Goal: Task Accomplishment & Management: Use online tool/utility

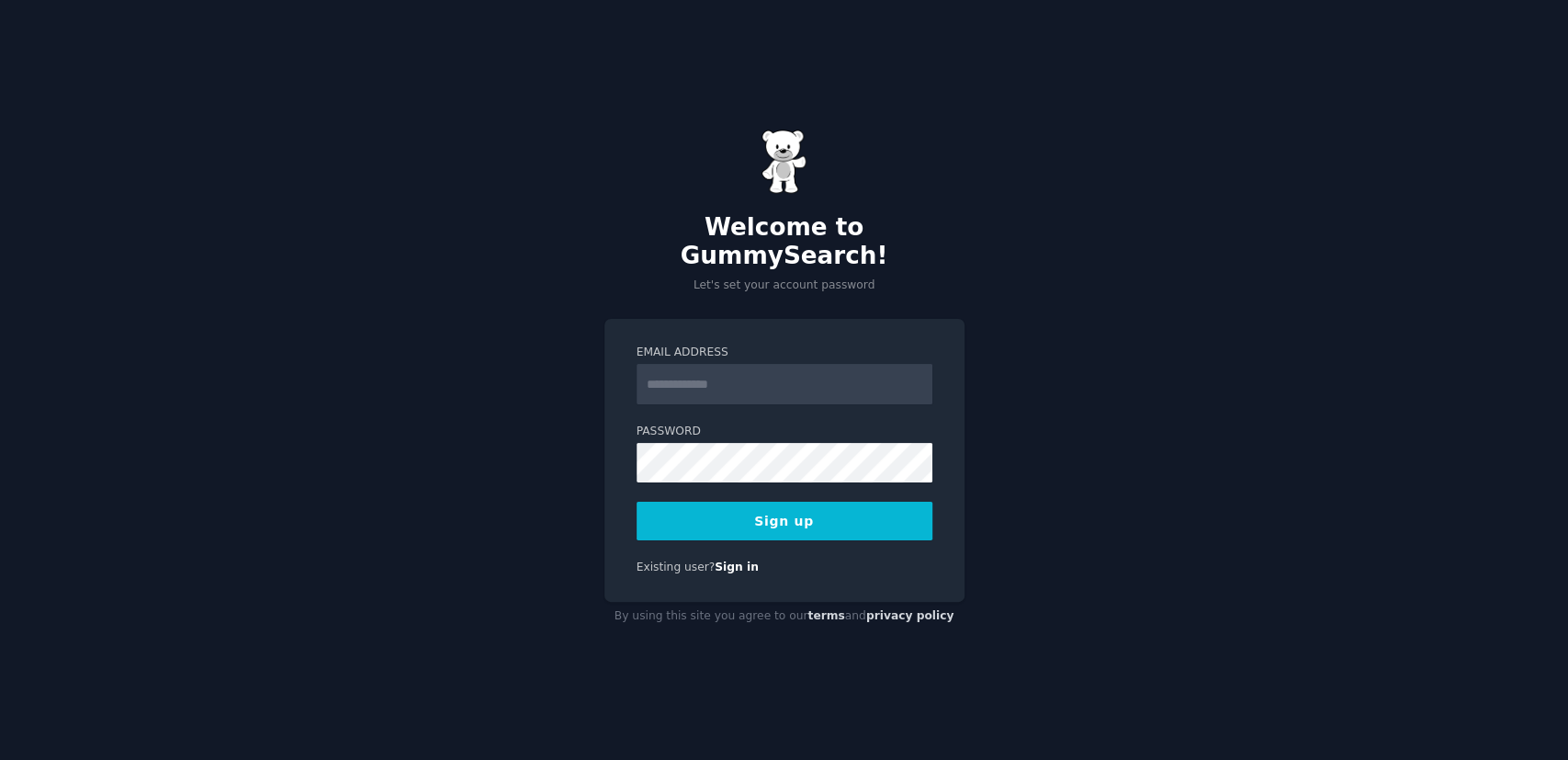
click at [762, 365] on input "Email Address" at bounding box center [784, 383] width 295 height 40
type input "**********"
click at [637, 501] on button "Sign up" at bounding box center [784, 520] width 295 height 38
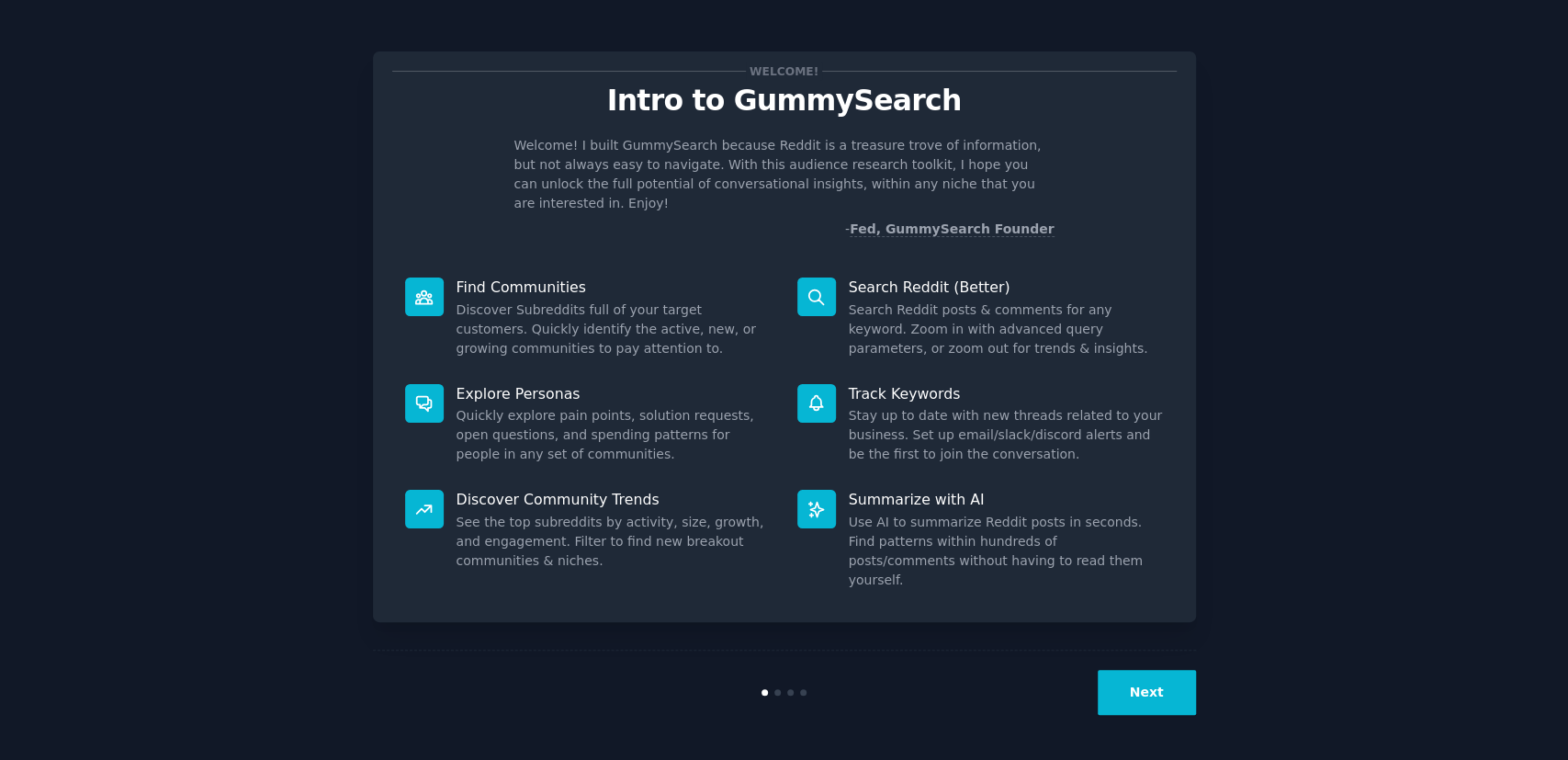
click at [1161, 681] on button "Next" at bounding box center [1146, 692] width 98 height 45
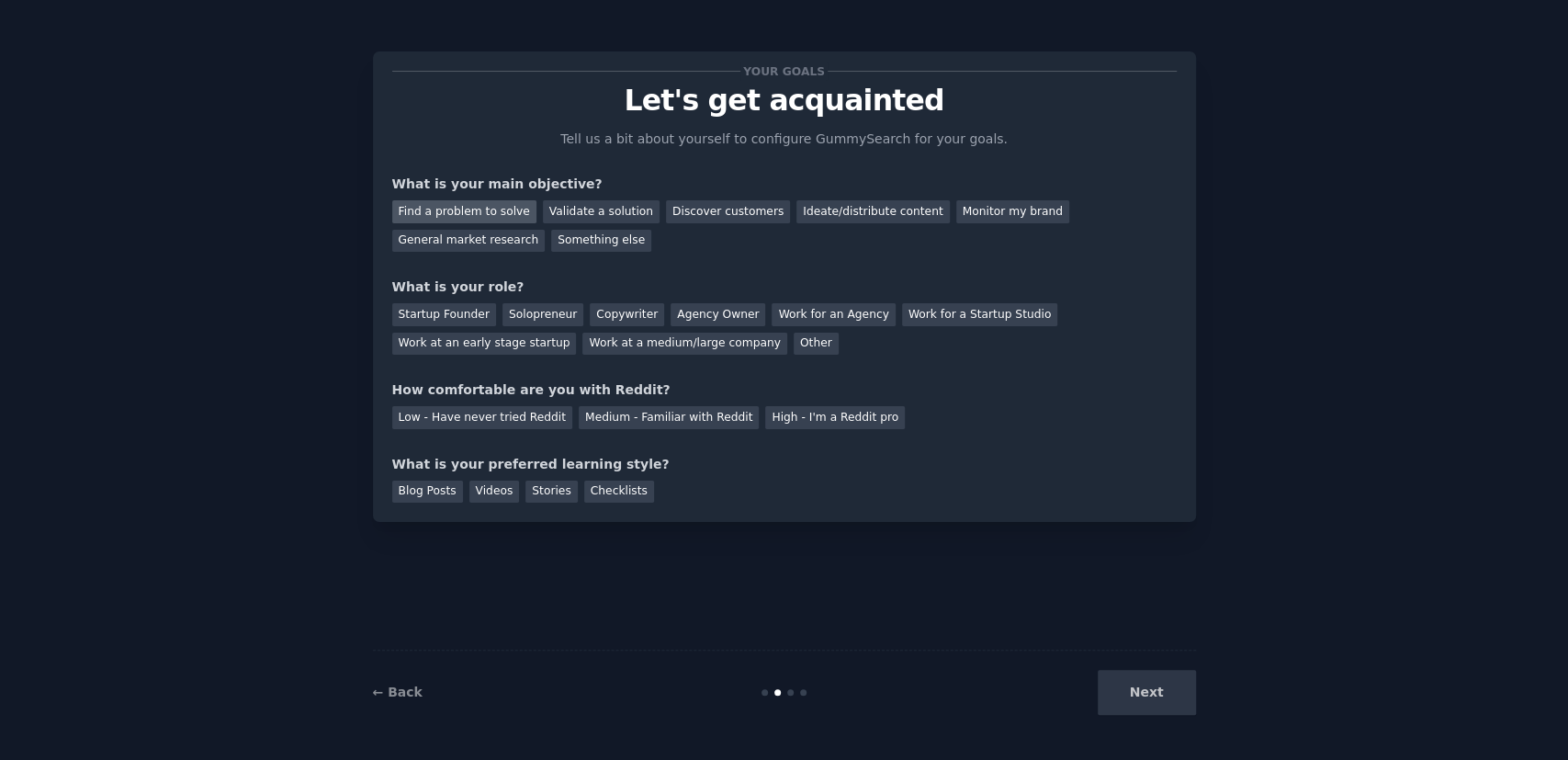
click at [494, 212] on div "Find a problem to solve" at bounding box center [465, 211] width 144 height 23
click at [561, 222] on div "Validate a solution" at bounding box center [601, 211] width 117 height 23
click at [503, 216] on div "Find a problem to solve" at bounding box center [465, 211] width 144 height 23
click at [549, 317] on div "Solopreneur" at bounding box center [542, 314] width 80 height 23
click at [534, 421] on div "Low - Have never tried Reddit" at bounding box center [482, 417] width 180 height 23
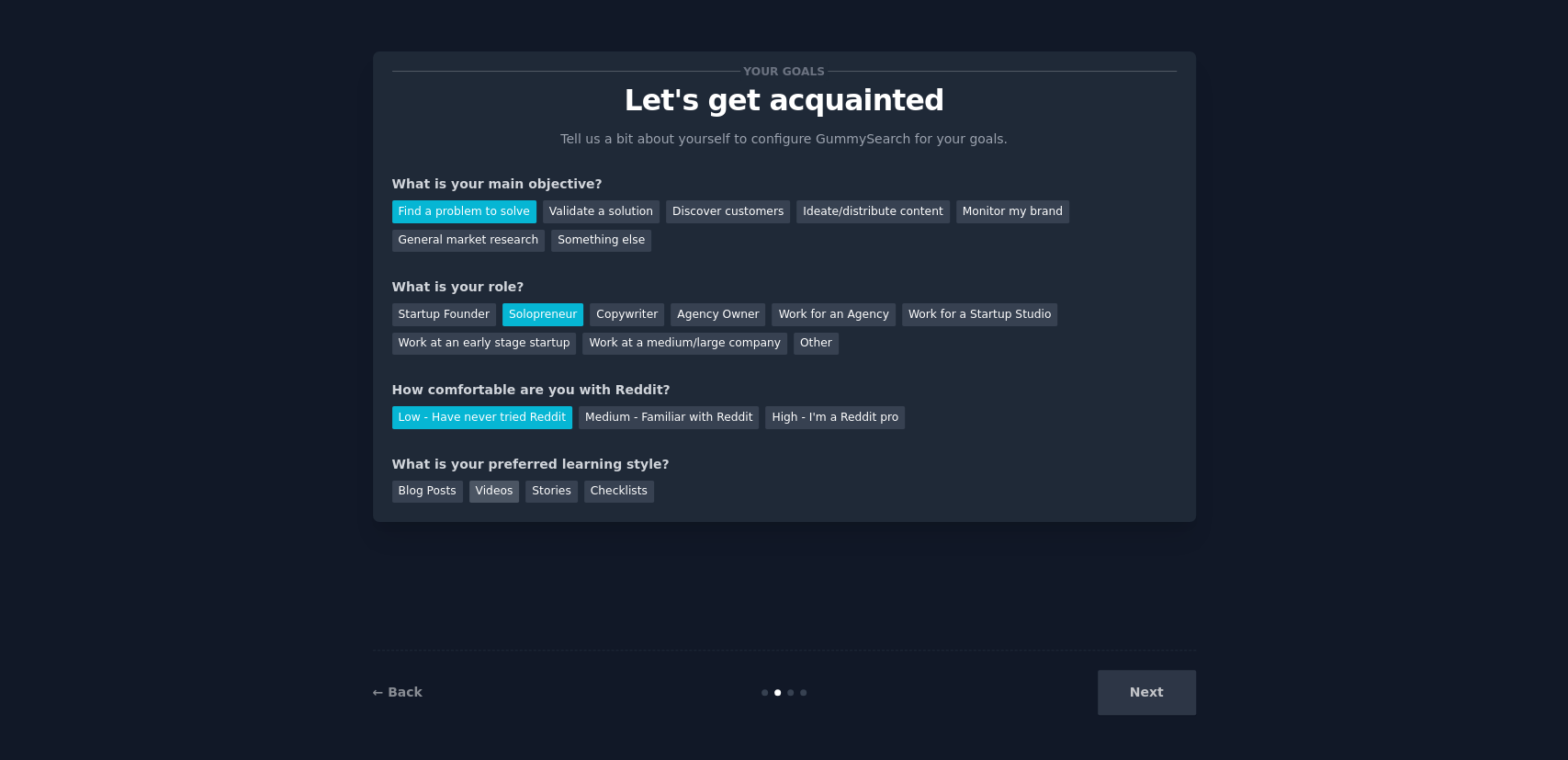
click at [496, 495] on div "Videos" at bounding box center [495, 492] width 50 height 23
click at [426, 490] on div "Blog Posts" at bounding box center [428, 492] width 71 height 23
click at [491, 489] on div "Videos" at bounding box center [495, 492] width 50 height 23
click at [601, 497] on div "Checklists" at bounding box center [619, 492] width 70 height 23
click at [1160, 692] on button "Next" at bounding box center [1146, 692] width 98 height 45
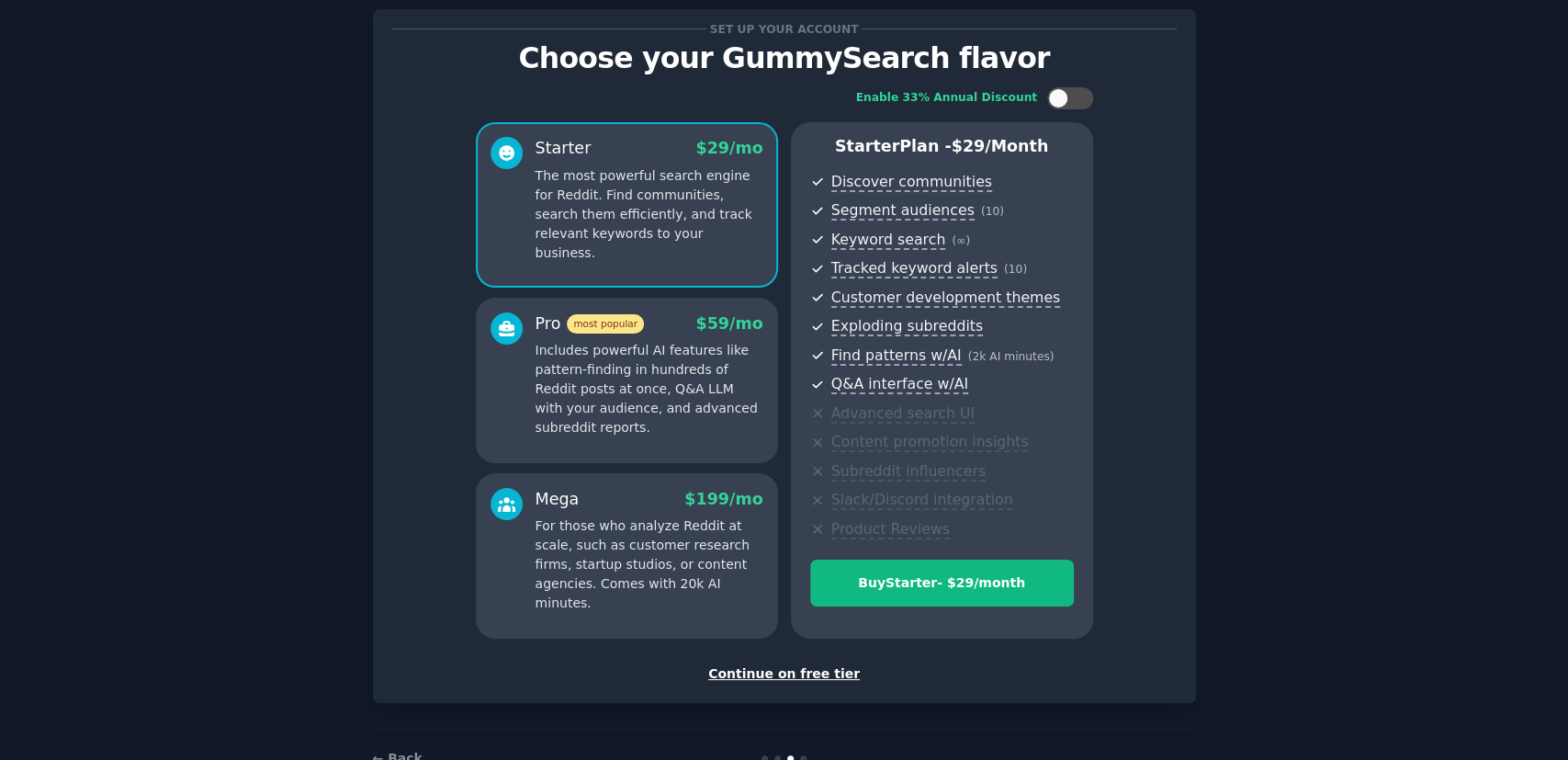
scroll to position [93, 0]
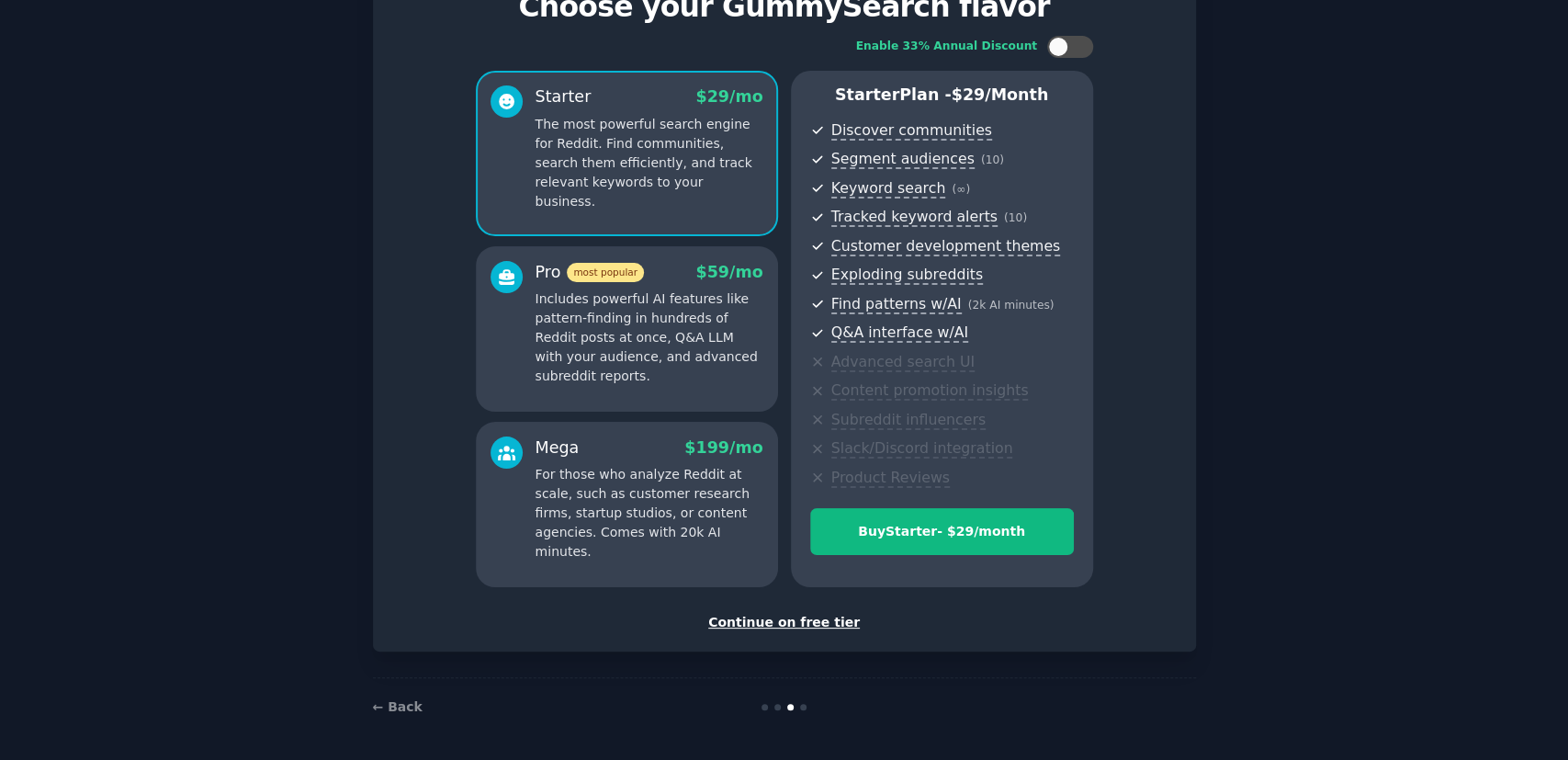
click at [766, 627] on div "Continue on free tier" at bounding box center [784, 622] width 784 height 20
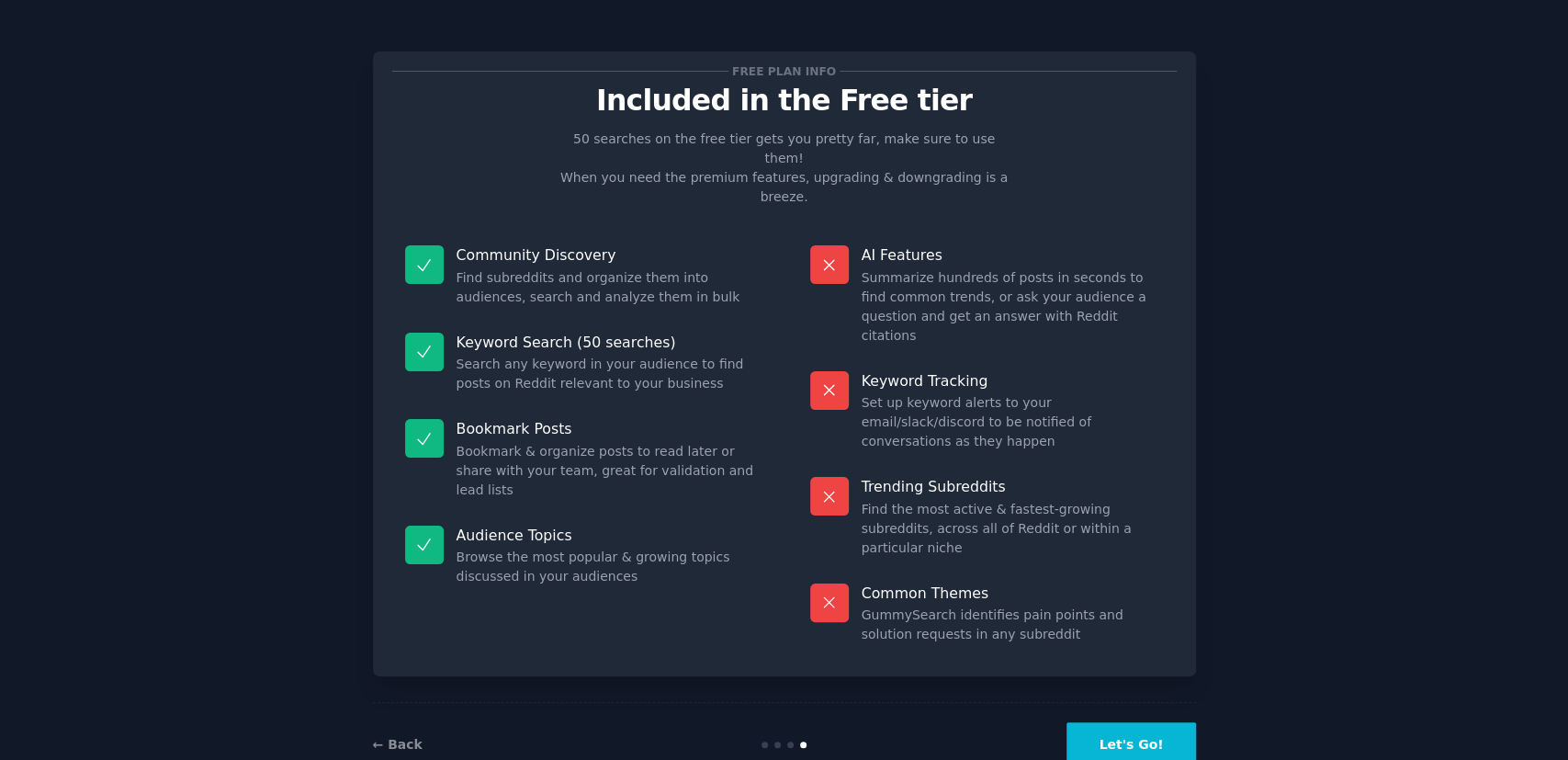
click at [1121, 722] on button "Let's Go!" at bounding box center [1131, 744] width 129 height 45
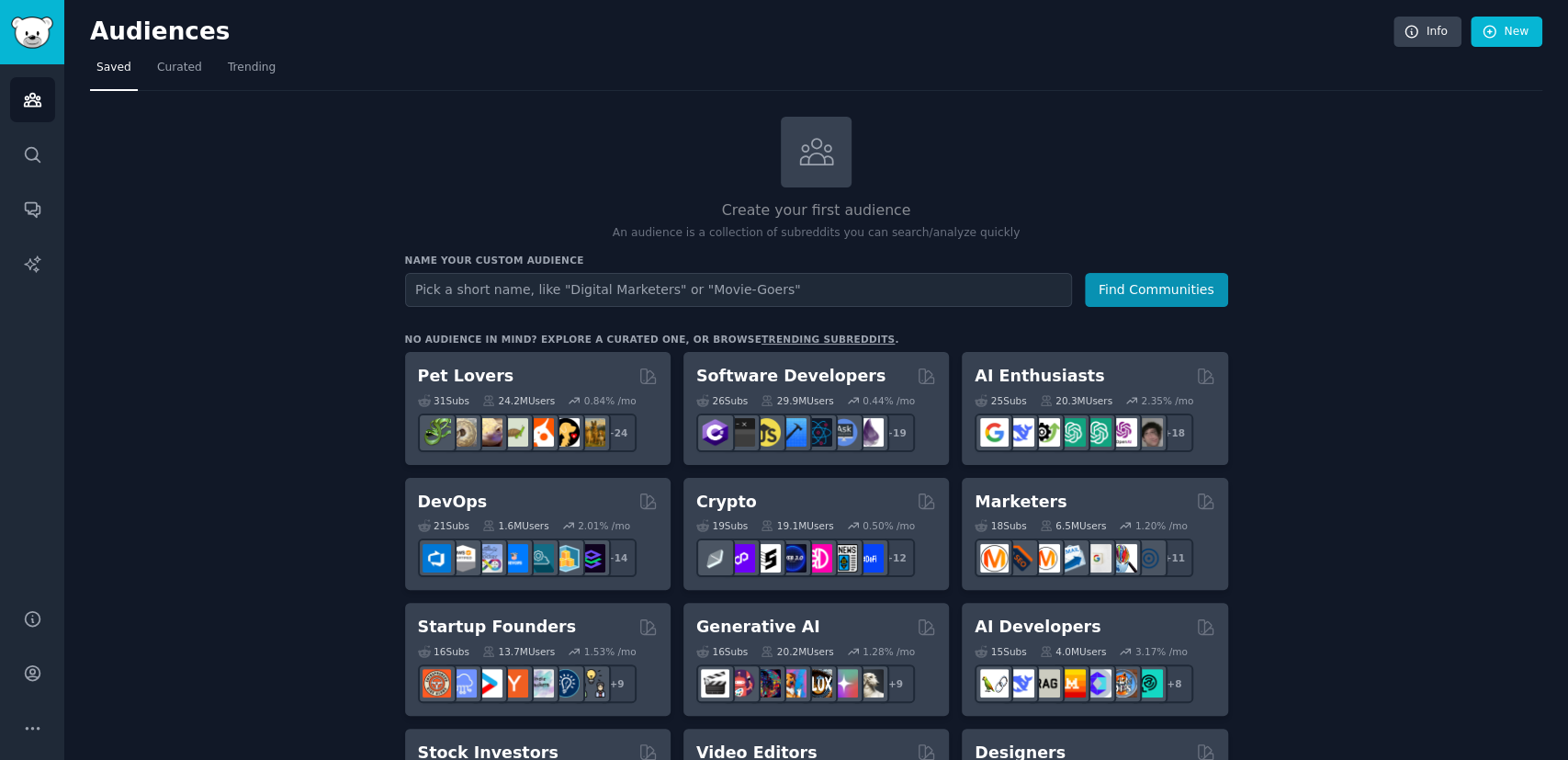
click at [562, 286] on input "text" at bounding box center [738, 290] width 667 height 34
type input "s"
type input "automotive"
click at [1191, 281] on button "Find Communities" at bounding box center [1156, 290] width 143 height 34
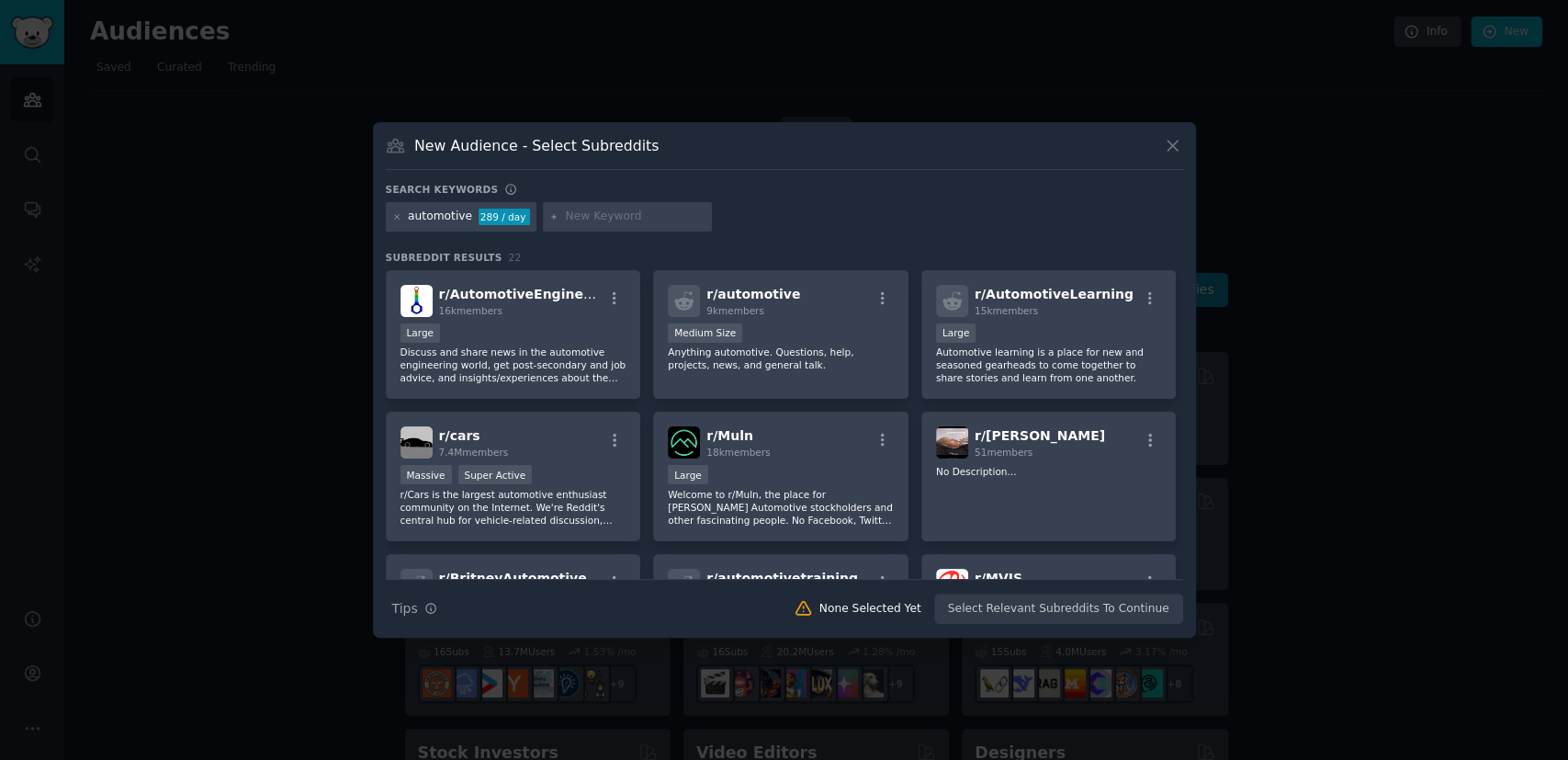
click at [566, 216] on input "text" at bounding box center [635, 217] width 139 height 17
click at [787, 206] on div "automotive 289 / day" at bounding box center [784, 220] width 798 height 36
click at [825, 357] on p "Anything automotive. Questions, help, projects, news, and general talk." at bounding box center [781, 358] width 226 height 26
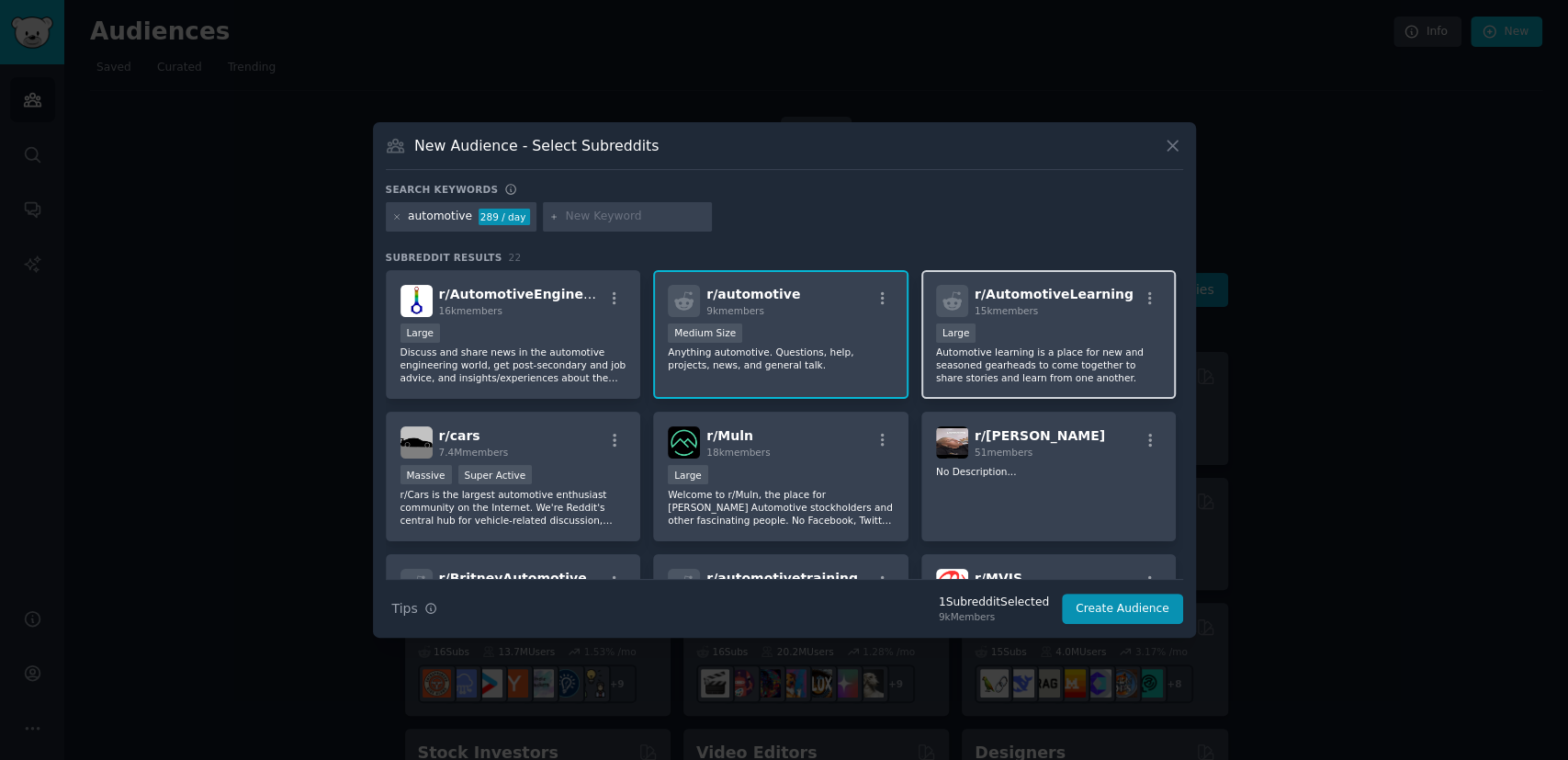
click at [1041, 370] on p "Automotive learning is a place for new and seasoned gearheads to come together …" at bounding box center [1049, 364] width 226 height 38
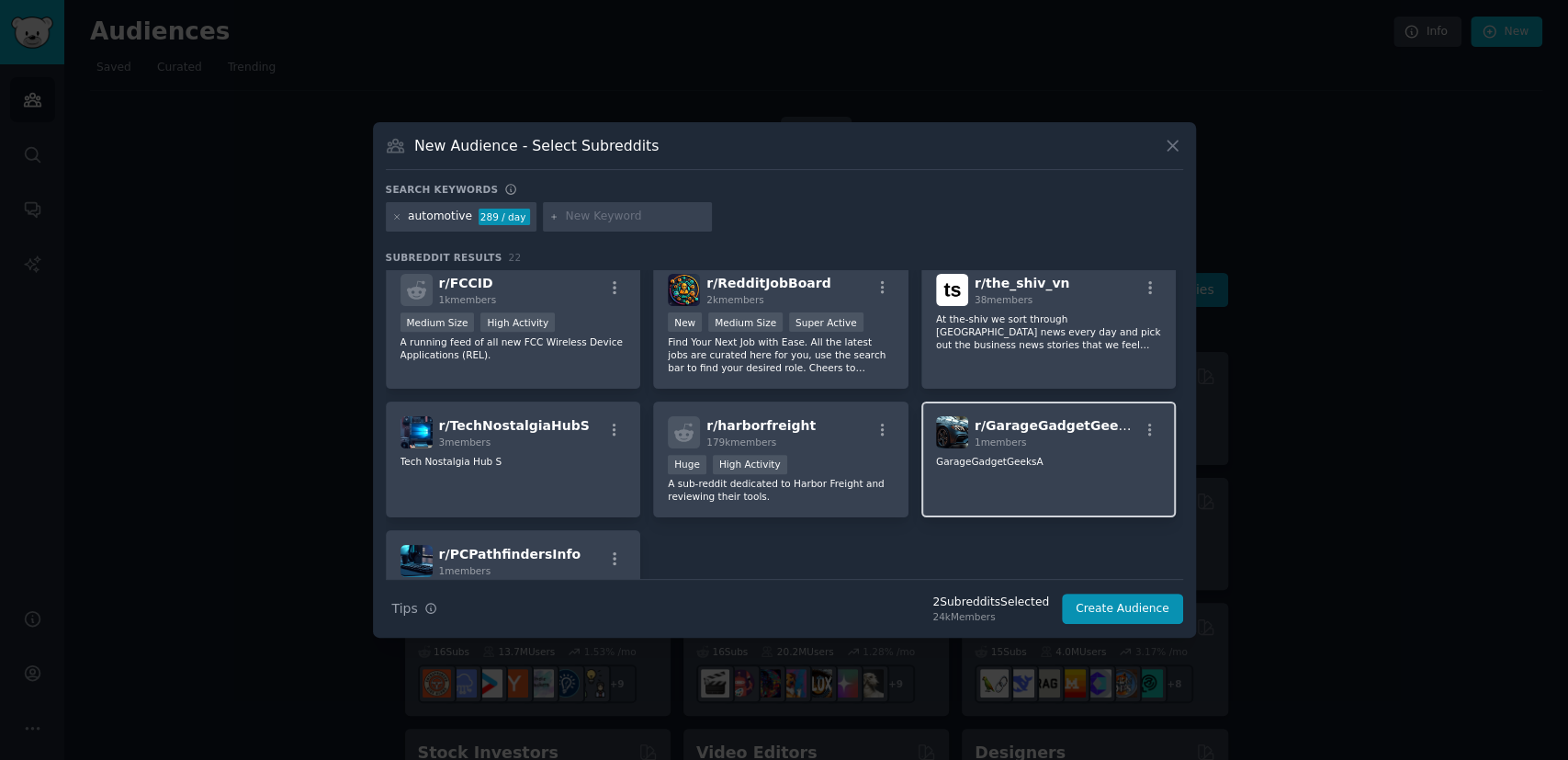
scroll to position [818, 0]
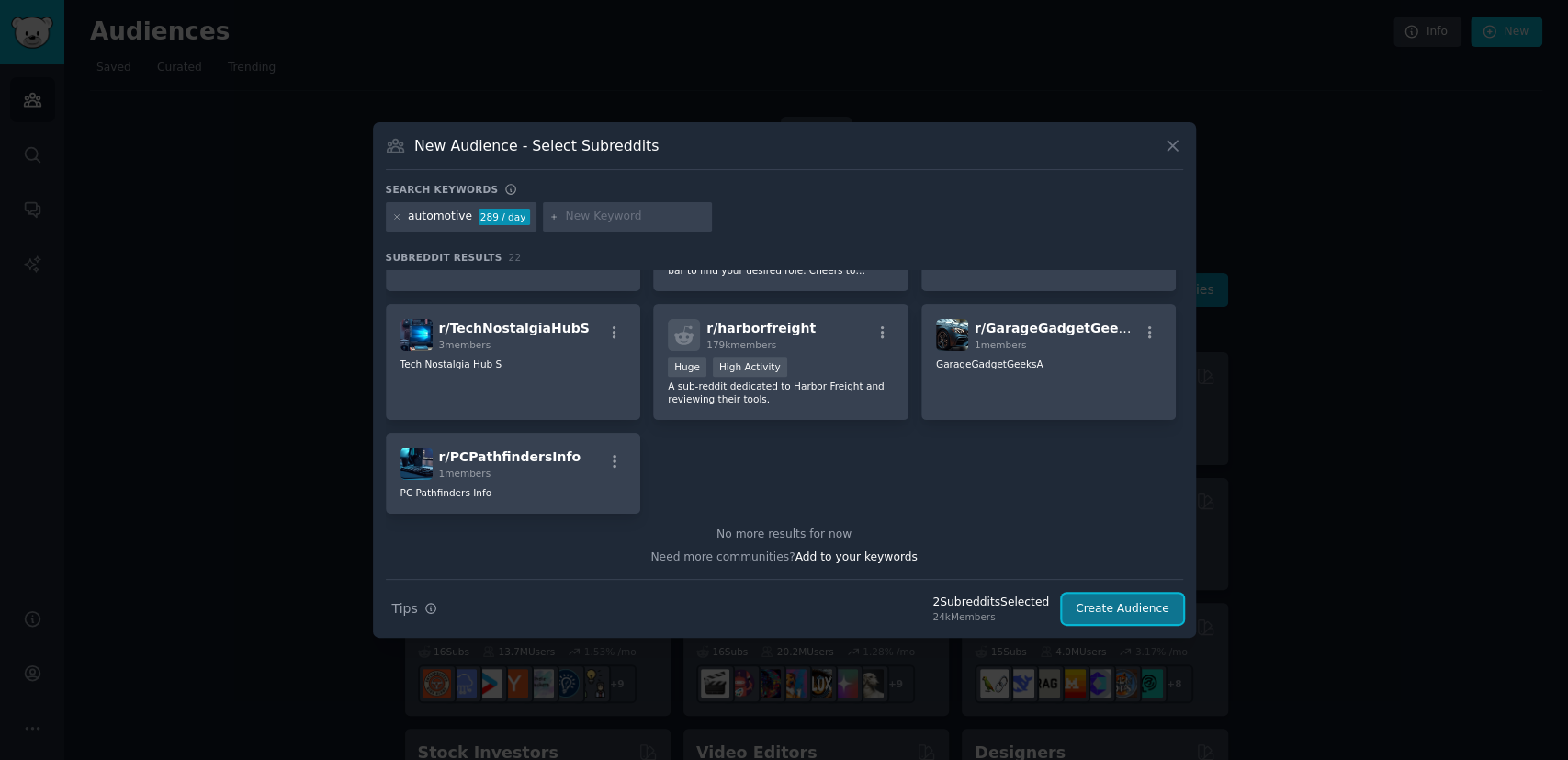
click at [1136, 615] on button "Create Audience" at bounding box center [1123, 609] width 122 height 31
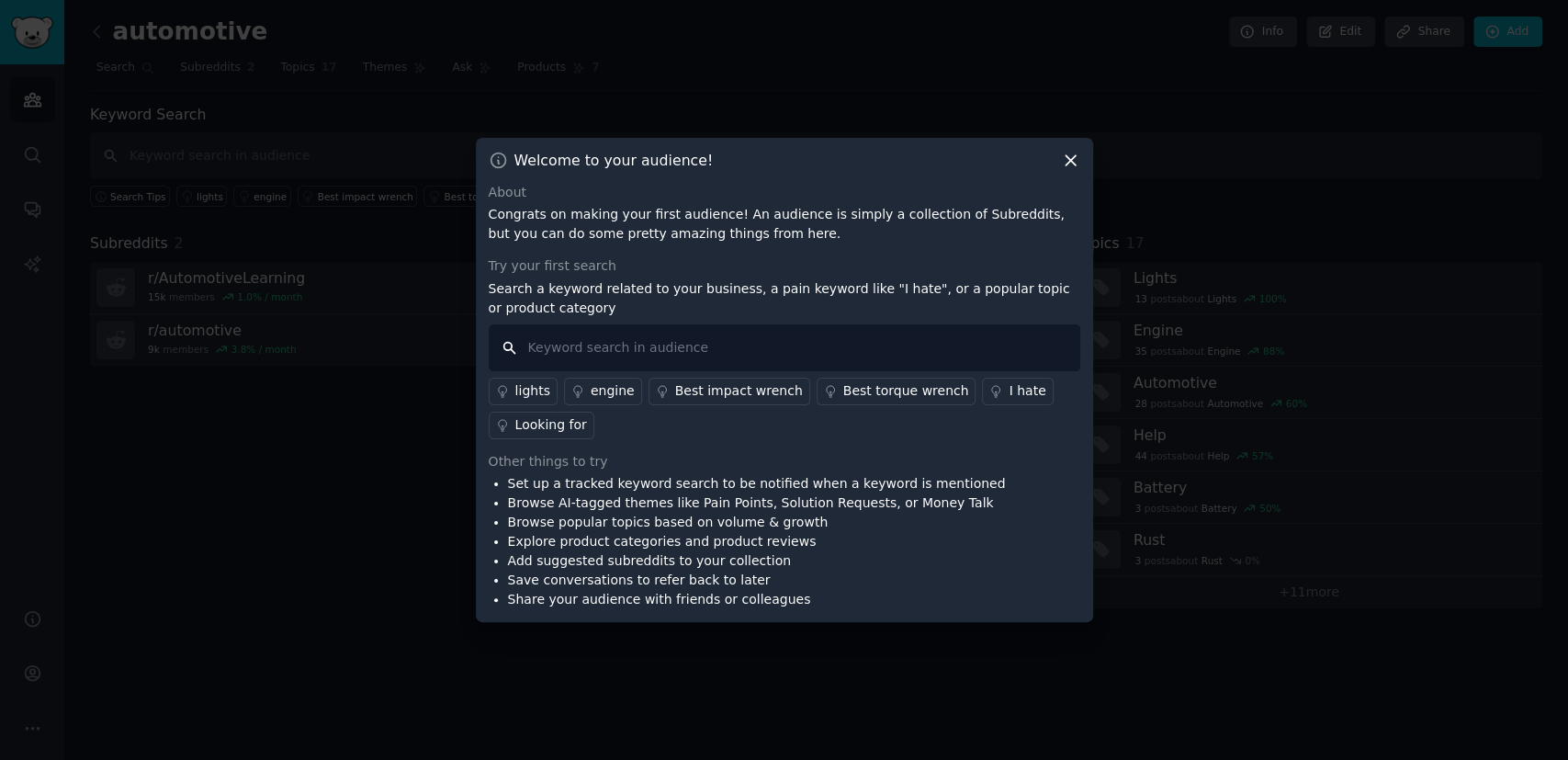
click at [669, 346] on input "text" at bounding box center [784, 348] width 592 height 47
type input "automotive service"
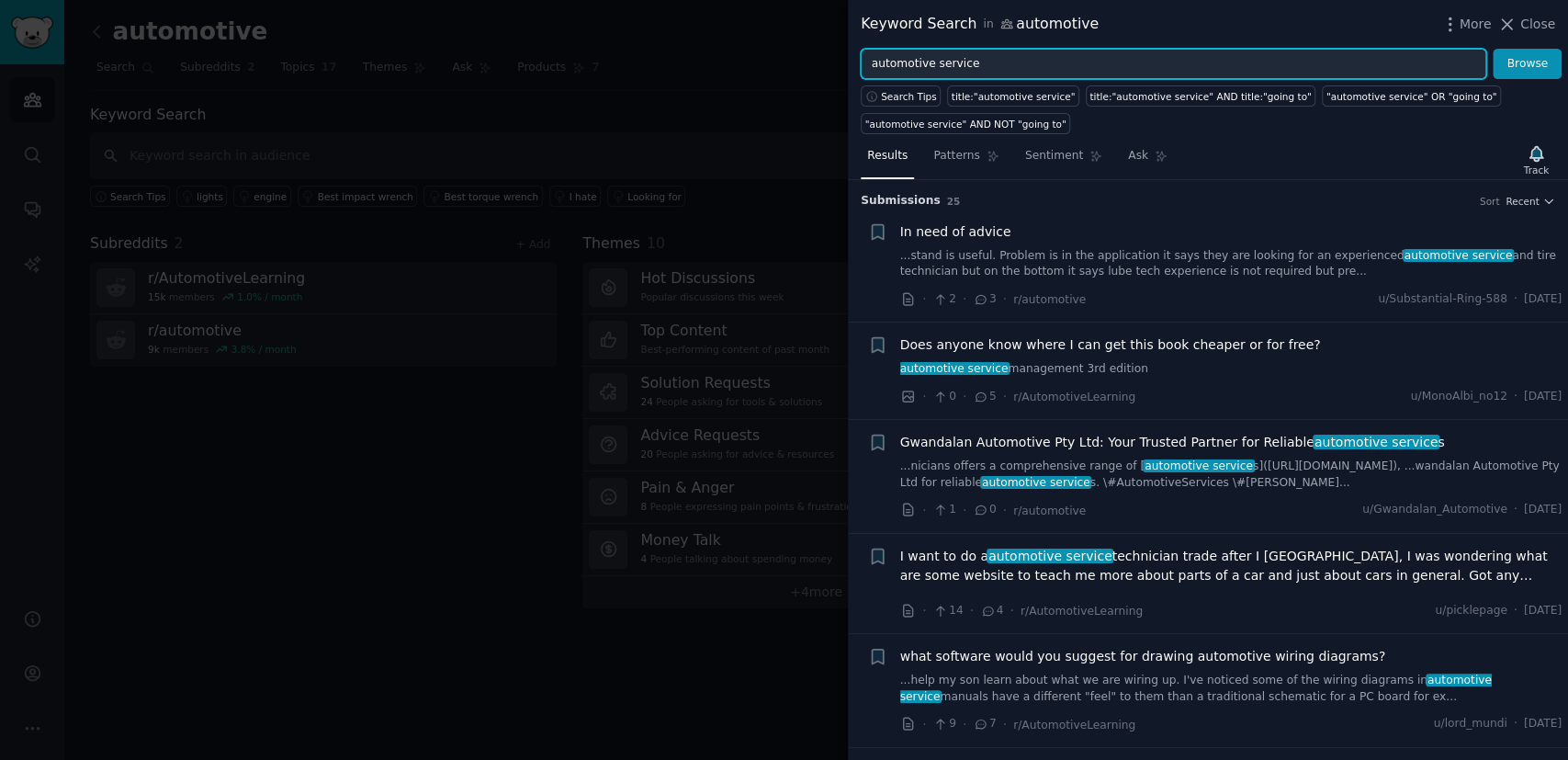
drag, startPoint x: 929, startPoint y: 64, endPoint x: 1135, endPoint y: 57, distance: 206.1
click at [1126, 63] on input "automotive service" at bounding box center [1173, 64] width 626 height 31
click at [1493, 49] on button "Browse" at bounding box center [1528, 64] width 69 height 31
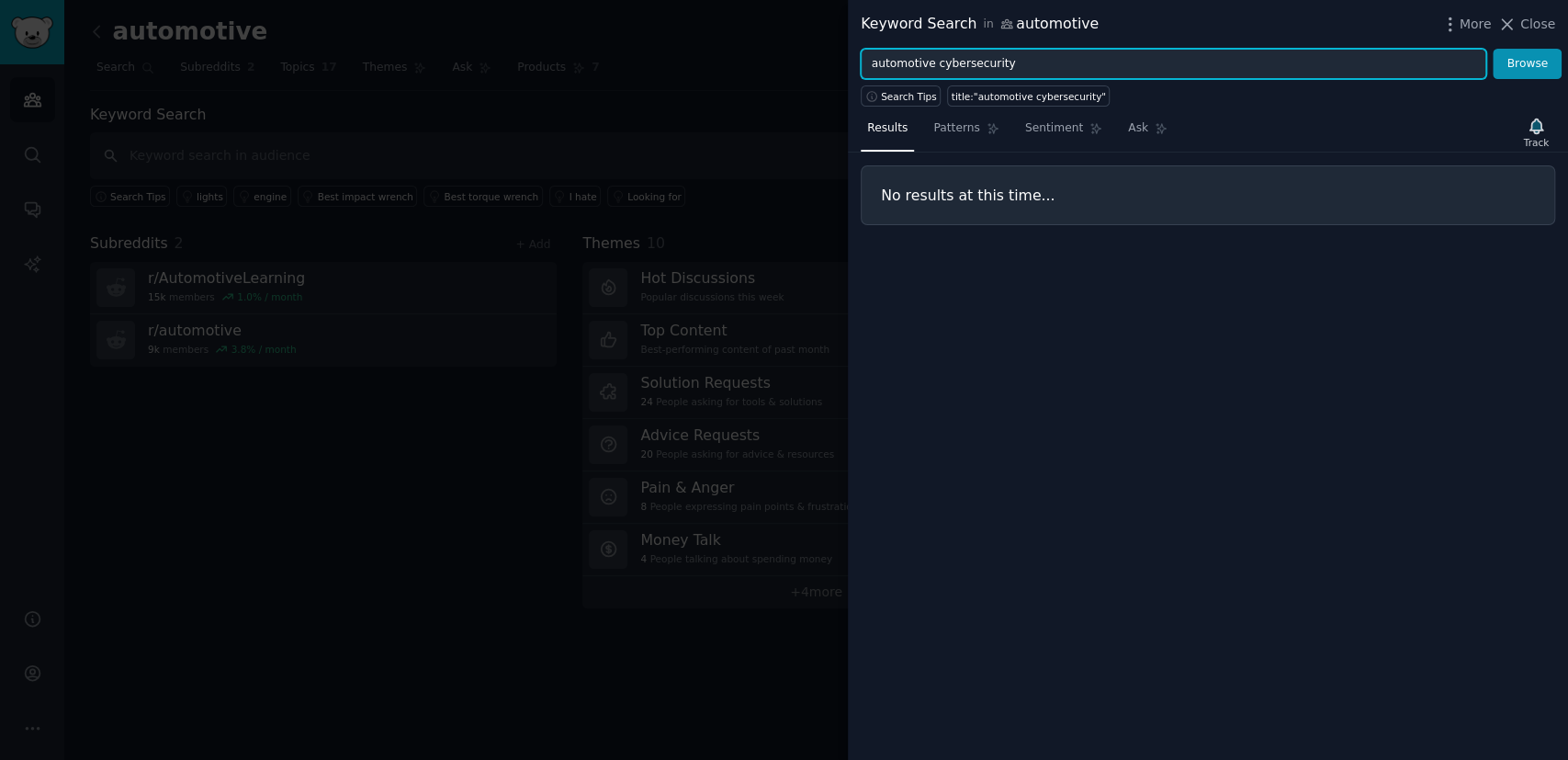
drag, startPoint x: 932, startPoint y: 67, endPoint x: 776, endPoint y: 80, distance: 156.5
click at [861, 79] on input "automotive cybersecurity" at bounding box center [1173, 64] width 626 height 31
click at [1493, 49] on button "Browse" at bounding box center [1528, 64] width 69 height 31
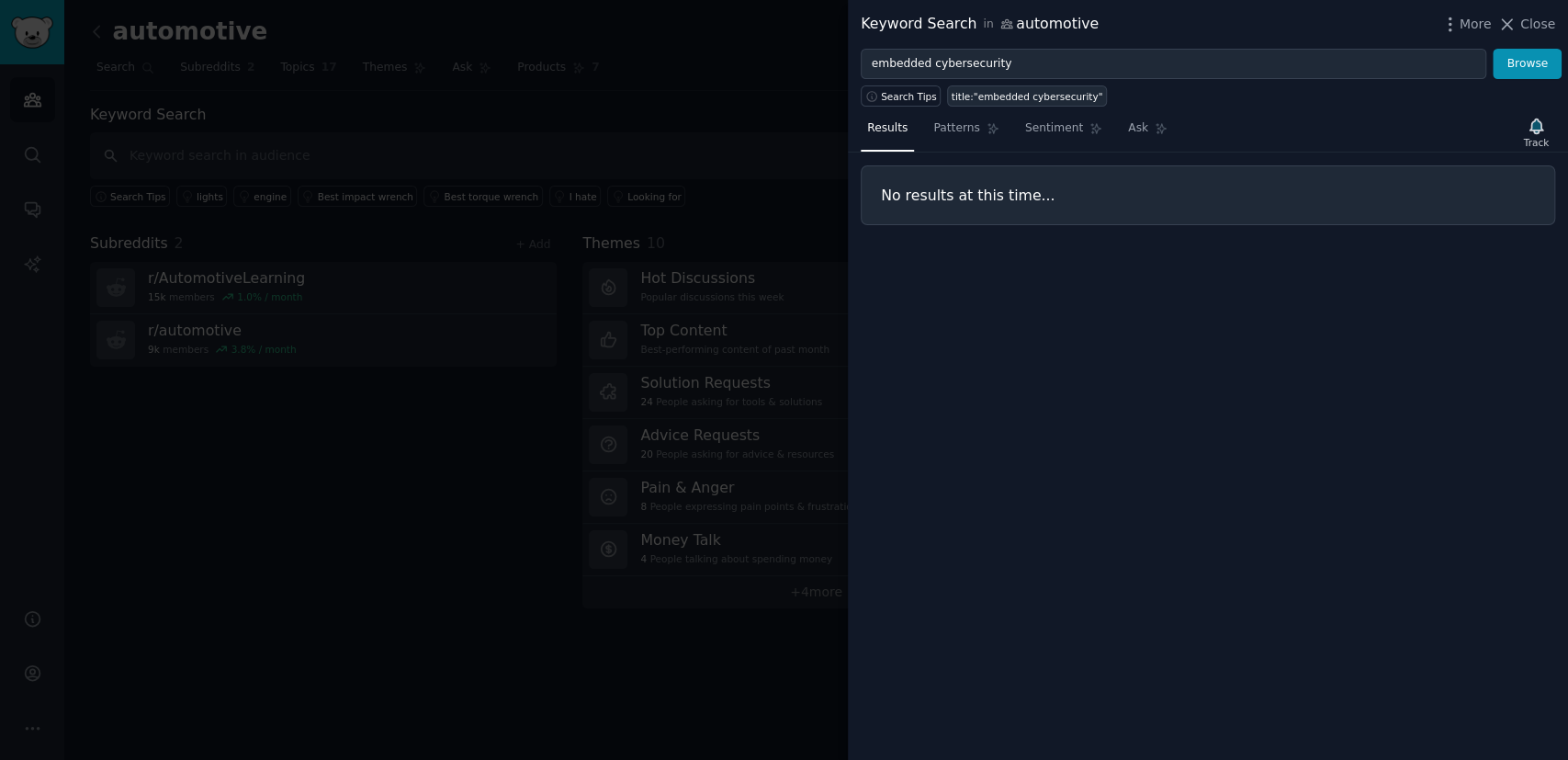
click at [1048, 97] on div "title:"embedded cybersecurity"" at bounding box center [1028, 96] width 151 height 13
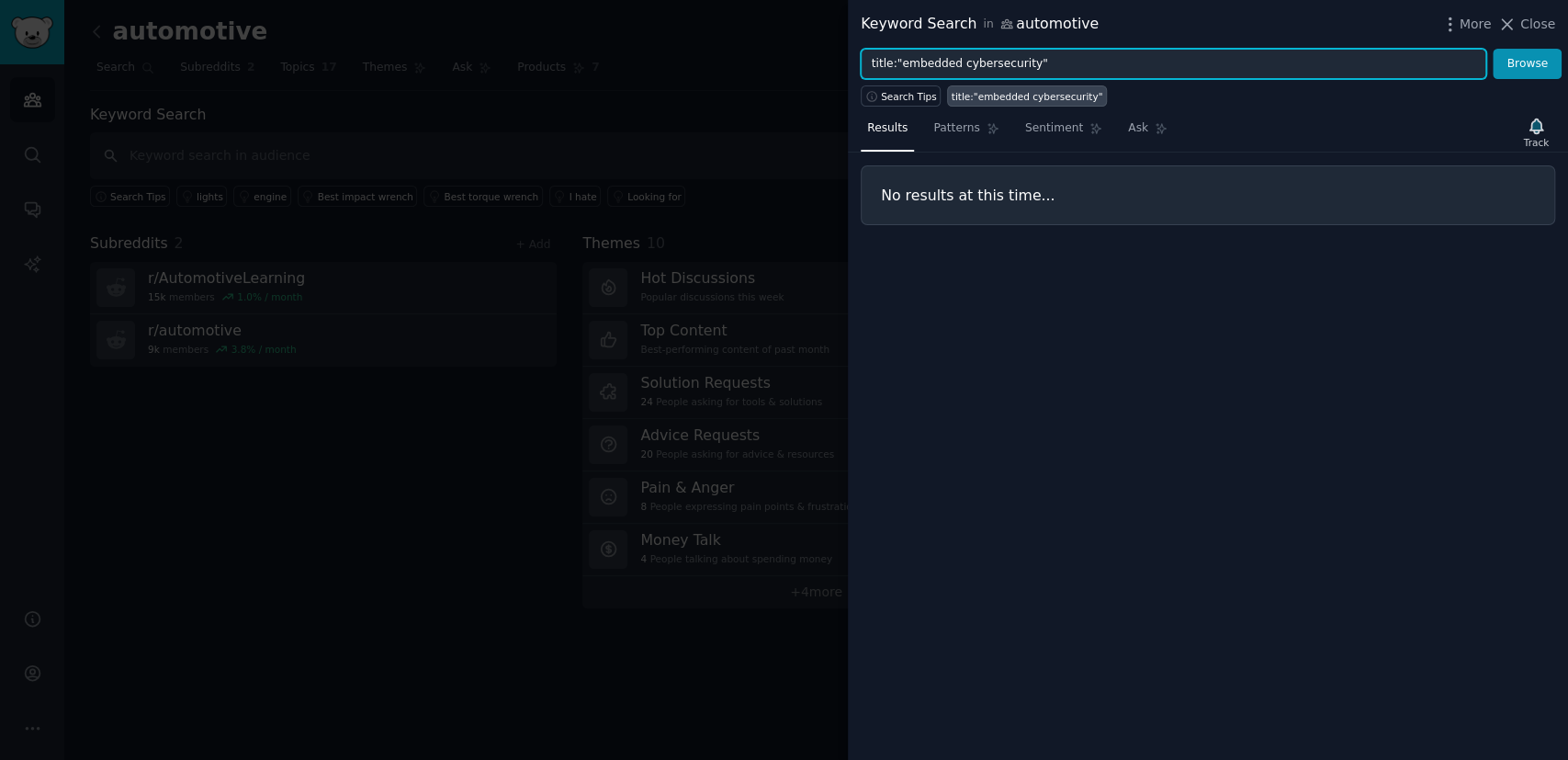
drag, startPoint x: 1065, startPoint y: 66, endPoint x: 792, endPoint y: 75, distance: 273.1
click at [861, 75] on input "title:"embedded cybersecurity"" at bounding box center [1173, 64] width 626 height 31
paste input "automotive cybersecurity"
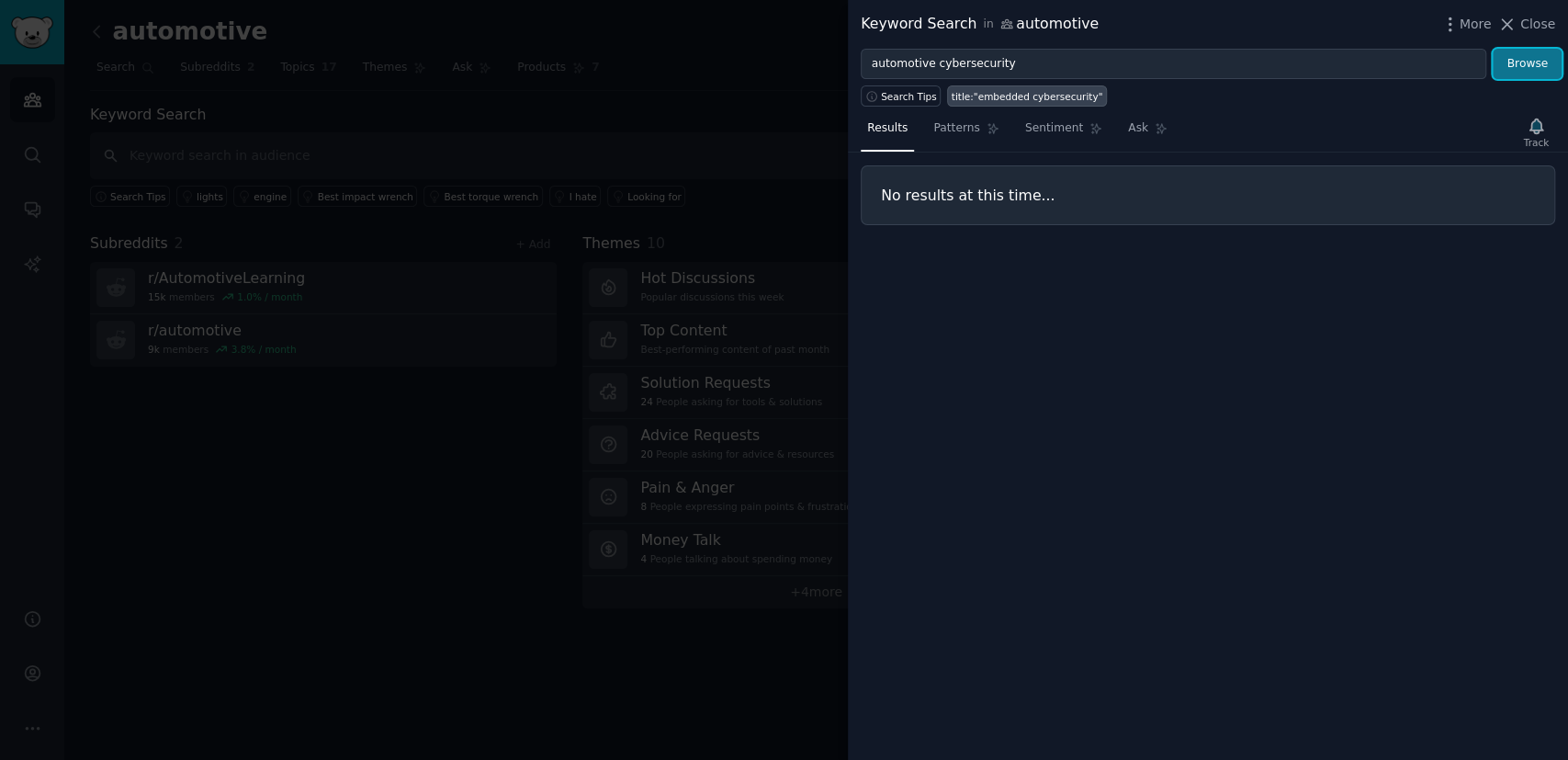
click at [1512, 64] on button "Browse" at bounding box center [1528, 64] width 69 height 31
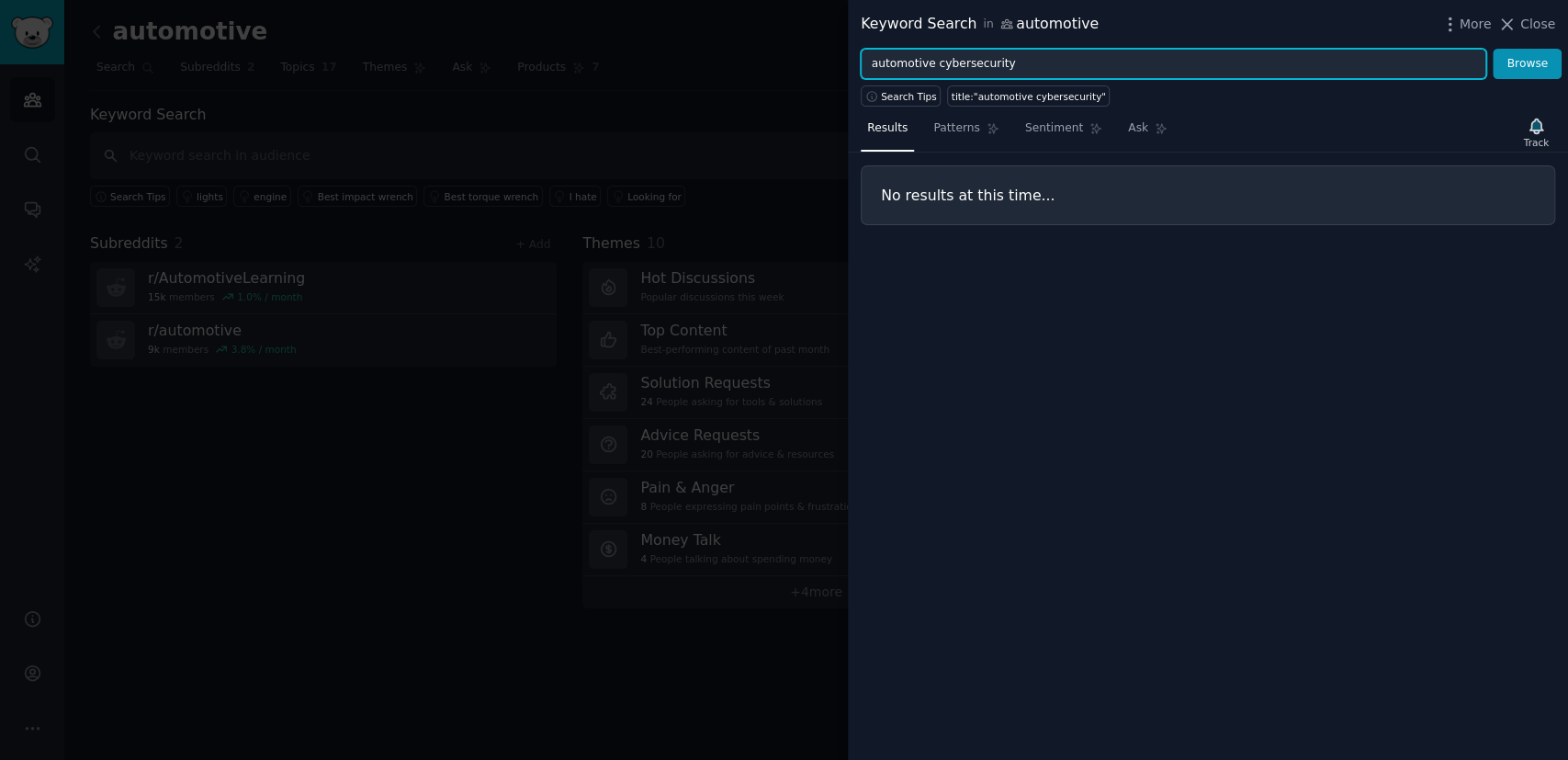
drag, startPoint x: 932, startPoint y: 63, endPoint x: 650, endPoint y: 121, distance: 287.9
click at [861, 79] on input "automotive cybersecurity" at bounding box center [1173, 64] width 626 height 31
click at [1493, 49] on button "Browse" at bounding box center [1528, 64] width 69 height 31
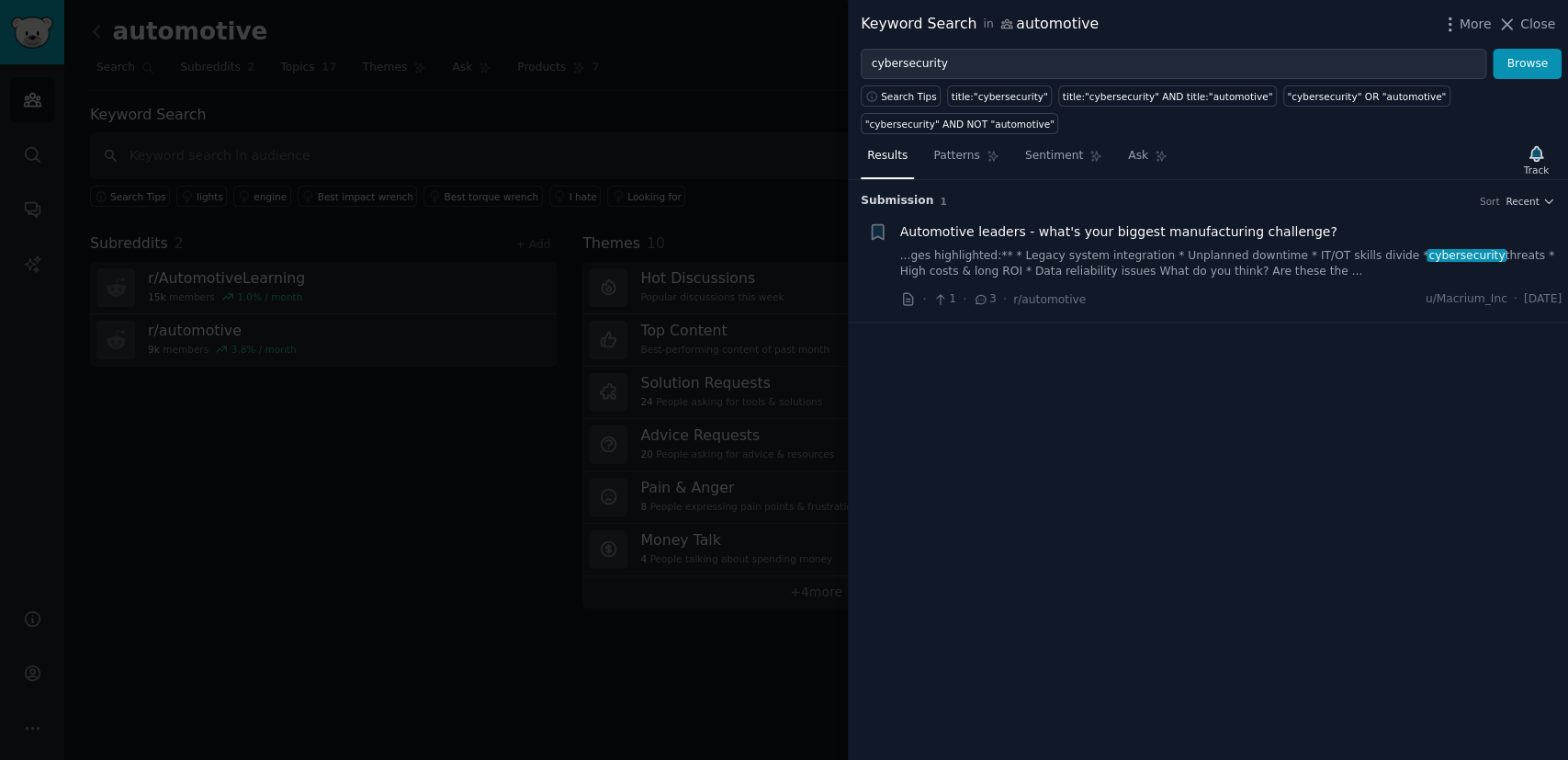
click at [1233, 233] on span "Automotive leaders - what's your biggest manufacturing challenge?" at bounding box center [1119, 232] width 438 height 20
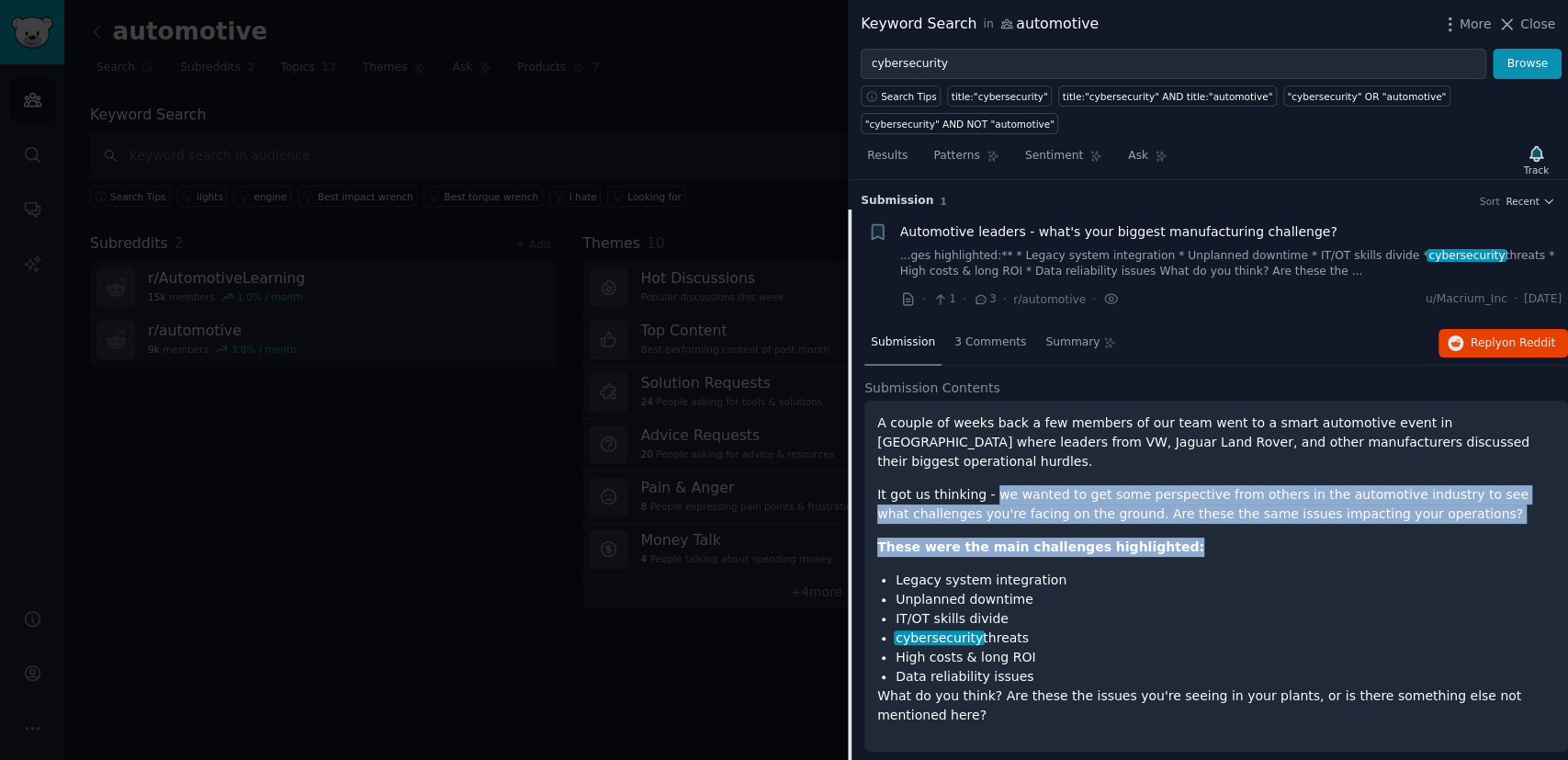
drag, startPoint x: 990, startPoint y: 473, endPoint x: 1567, endPoint y: 517, distance: 578.7
click at [1567, 517] on div "A couple of weeks back a few members of our team went to a smart automotive eve…" at bounding box center [1216, 575] width 704 height 351
drag, startPoint x: 894, startPoint y: 557, endPoint x: 1022, endPoint y: 554, distance: 128.0
click at [1022, 570] on li "Legacy system integration" at bounding box center [1226, 580] width 660 height 20
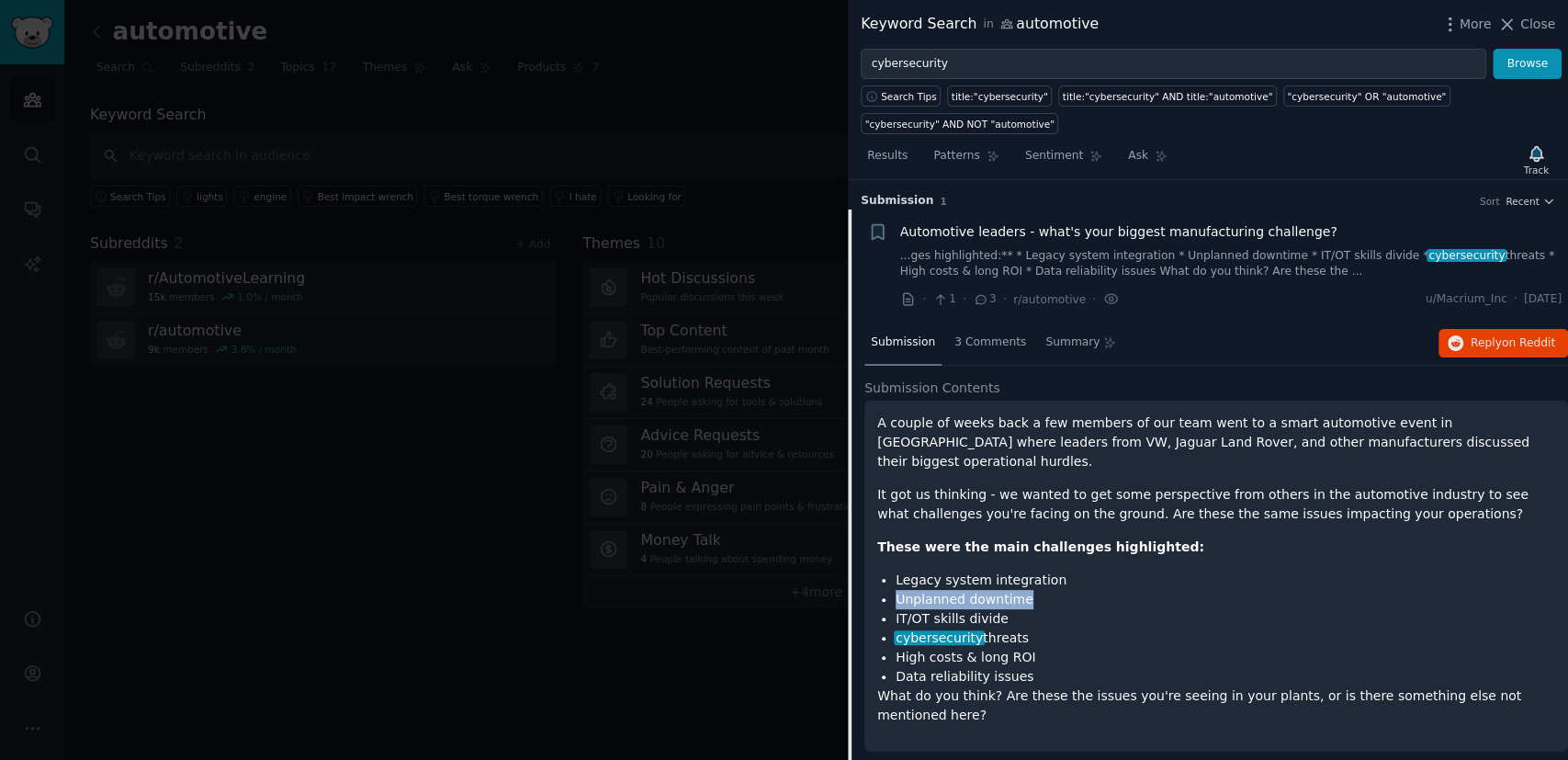
drag, startPoint x: 1086, startPoint y: 568, endPoint x: 892, endPoint y: 582, distance: 194.5
click at [896, 590] on li "Unplanned downtime" at bounding box center [1226, 599] width 660 height 20
drag, startPoint x: 949, startPoint y: 603, endPoint x: 882, endPoint y: 601, distance: 67.0
click at [882, 601] on ul "Legacy system integration Unplanned downtime IT/OT skills divide cybersecurity …" at bounding box center [1216, 628] width 678 height 116
drag, startPoint x: 1027, startPoint y: 604, endPoint x: 856, endPoint y: 616, distance: 171.4
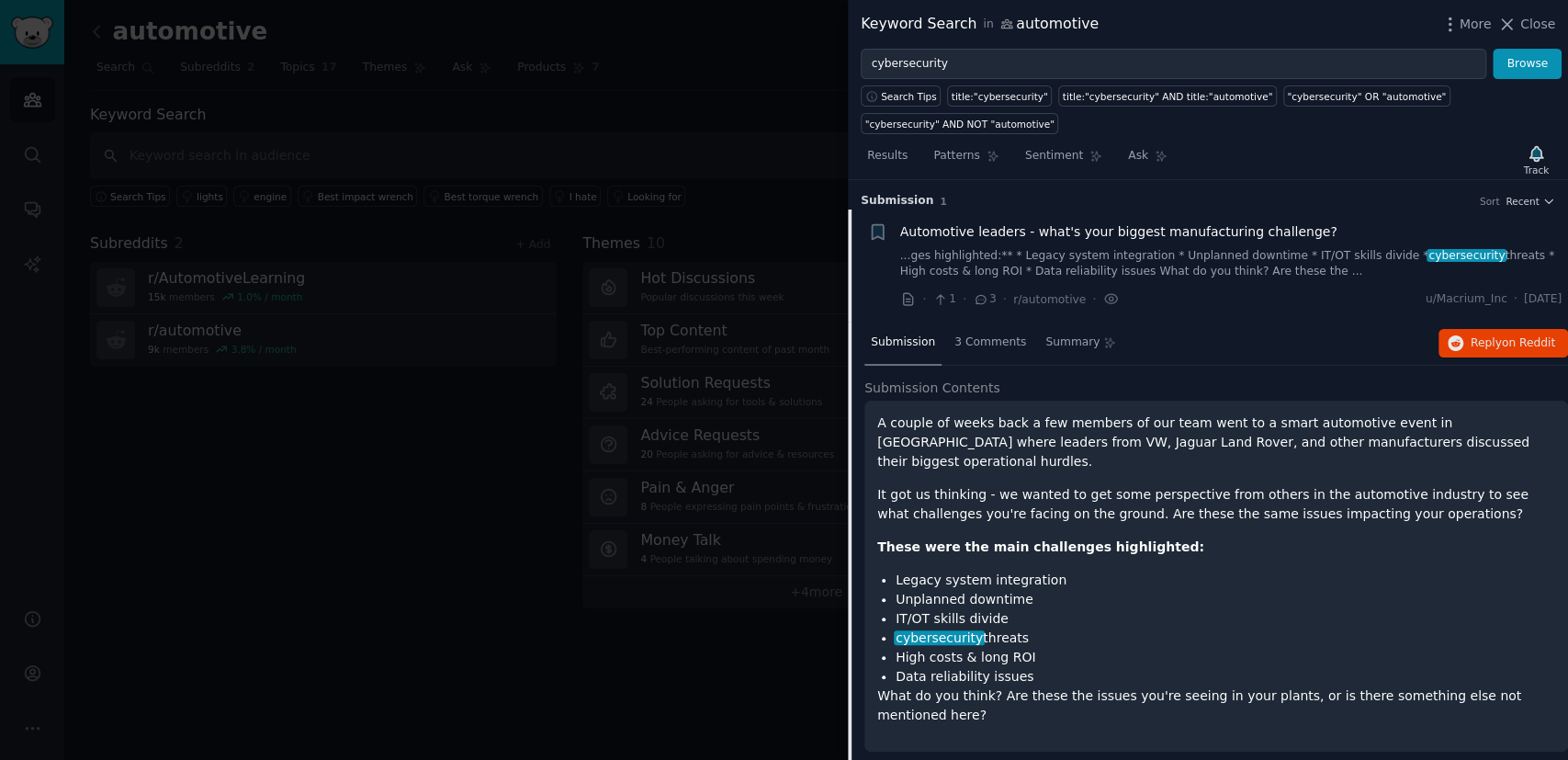
click at [856, 616] on div "Submission 3 Comments Summary Reply on Reddit Submission Contents A couple of w…" at bounding box center [1208, 546] width 720 height 449
drag, startPoint x: 1054, startPoint y: 638, endPoint x: 887, endPoint y: 642, distance: 167.0
click at [878, 637] on ul "Legacy system integration Unplanned downtime IT/OT skills divide cybersecurity …" at bounding box center [1216, 628] width 678 height 116
drag, startPoint x: 1013, startPoint y: 663, endPoint x: 885, endPoint y: 655, distance: 128.2
click at [863, 655] on div "Submission 3 Comments Summary Reply on Reddit Submission Contents A couple of w…" at bounding box center [1208, 546] width 720 height 449
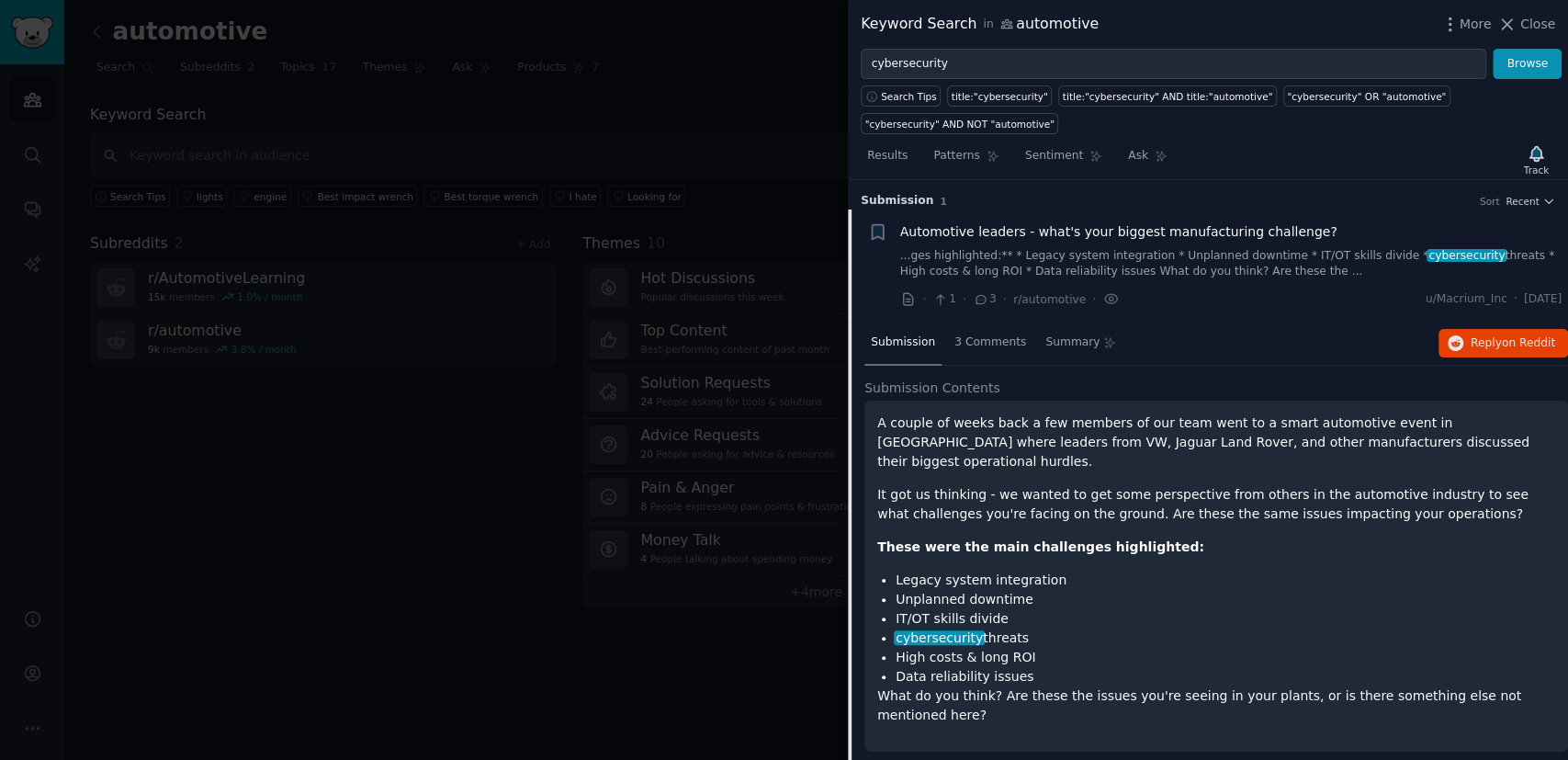
click at [1062, 667] on li "Data reliability issues" at bounding box center [1226, 676] width 660 height 20
click at [1276, 429] on p "A couple of weeks back a few members of our team went to a smart automotive eve…" at bounding box center [1216, 442] width 678 height 58
click at [1236, 256] on link "...ges highlighted:** * Legacy system integration * Unplanned downtime * IT/OT …" at bounding box center [1231, 264] width 662 height 32
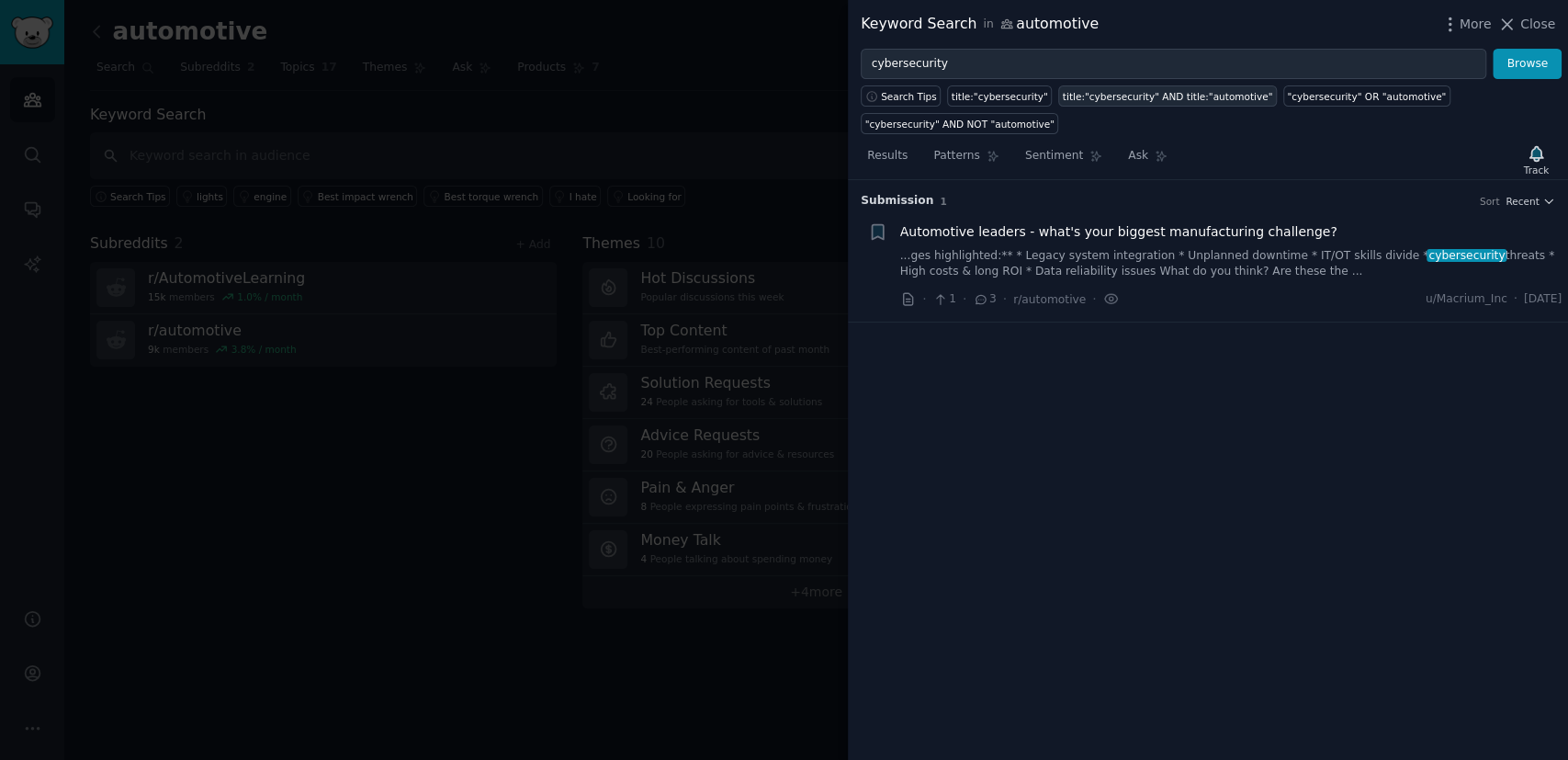
click at [1115, 100] on div "title:"cybersecurity" AND title:"automotive"" at bounding box center [1168, 96] width 210 height 13
type input "title:"cybersecurity" AND title:"automotive""
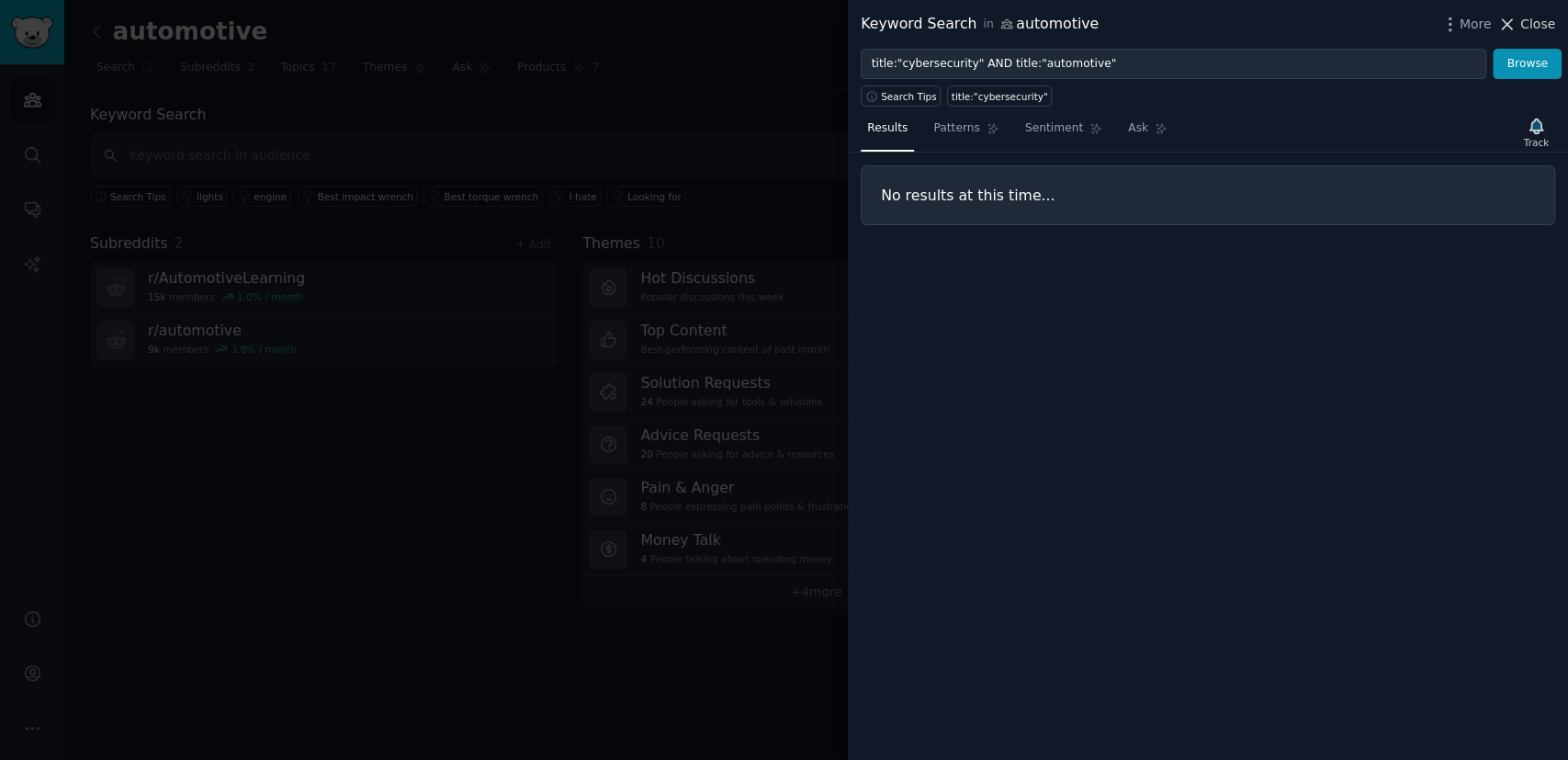
click at [1514, 15] on icon at bounding box center [1507, 24] width 20 height 20
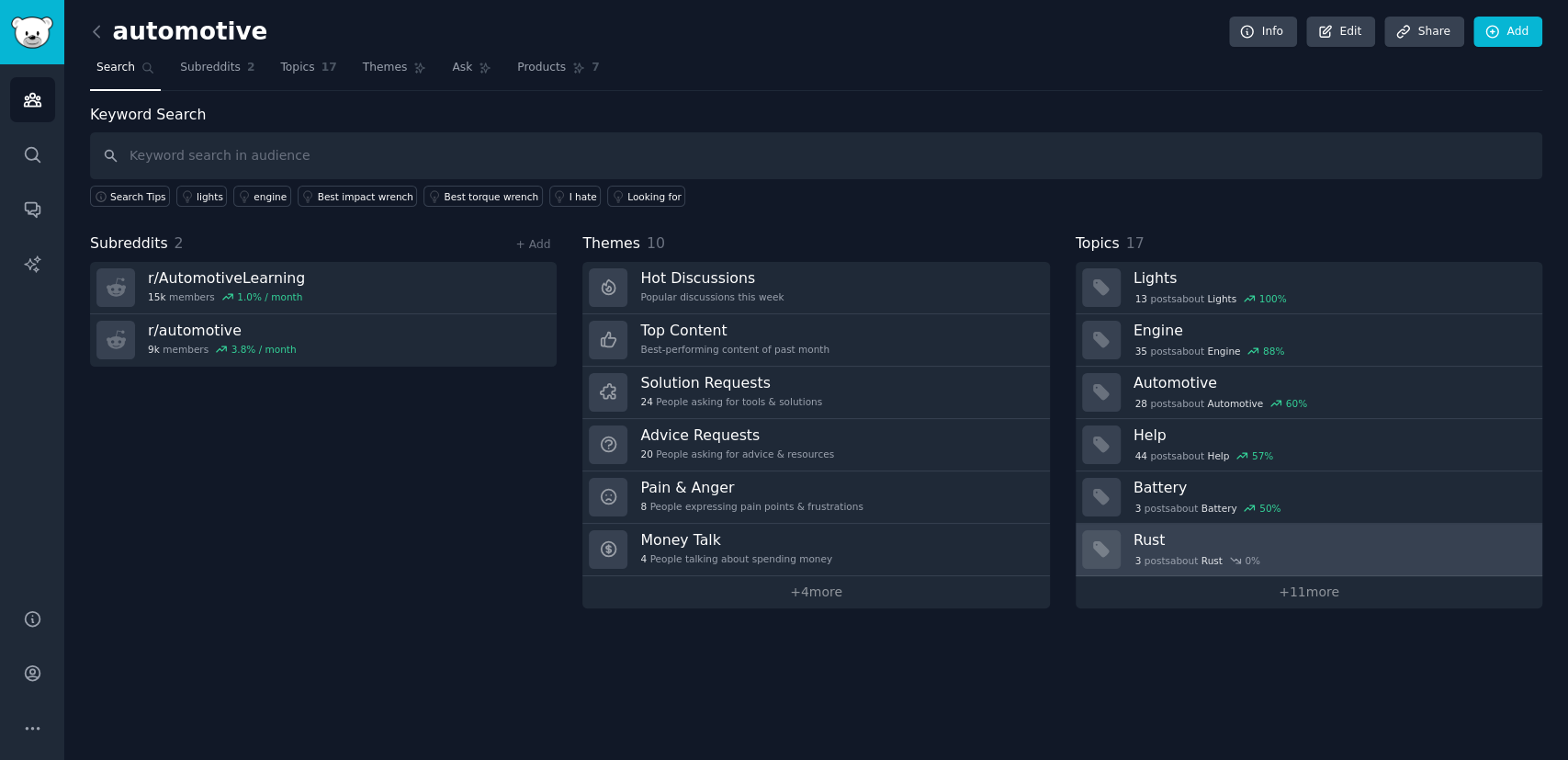
click at [1216, 544] on h3 "Rust" at bounding box center [1332, 539] width 396 height 20
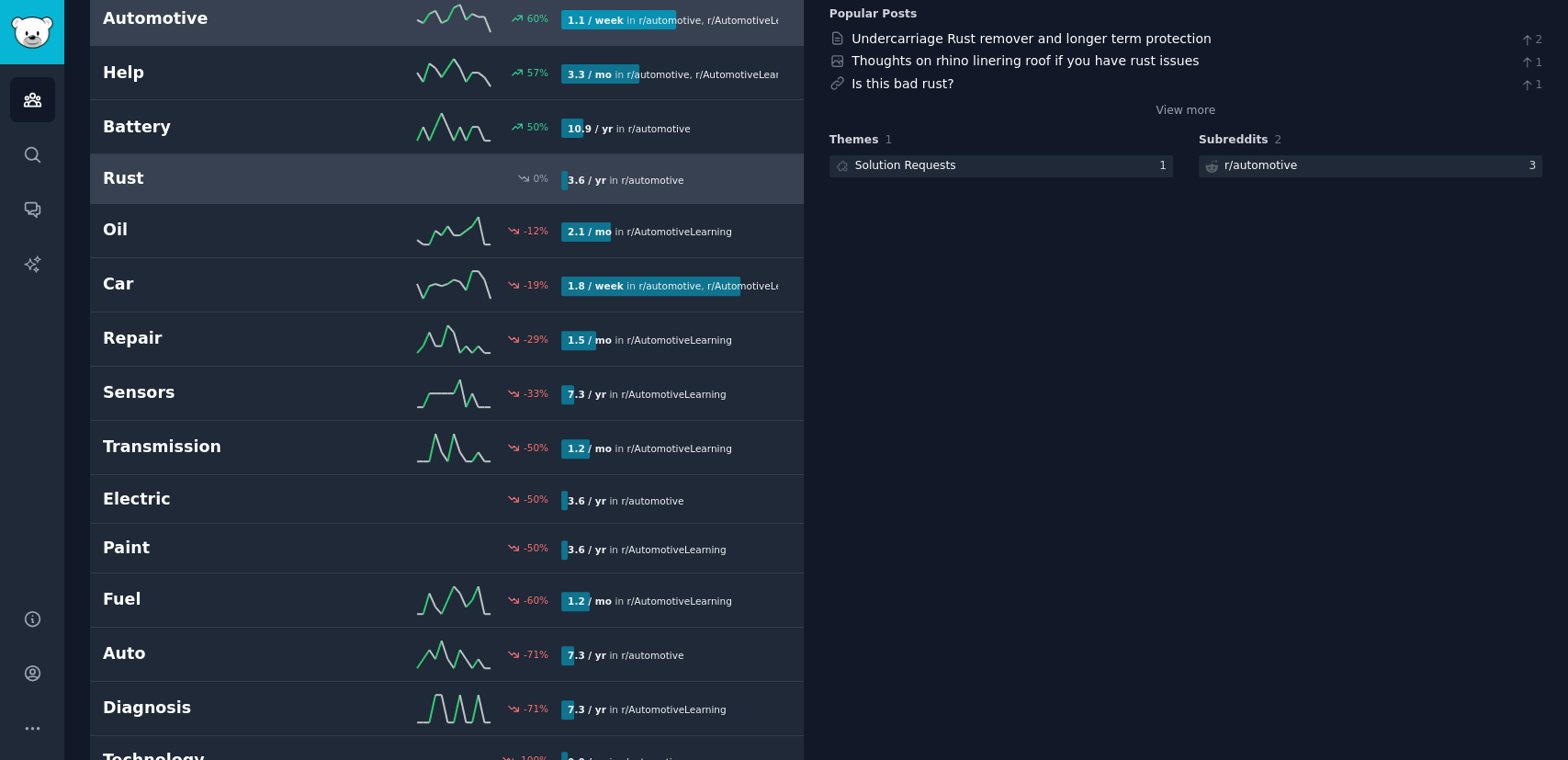
scroll to position [351, 0]
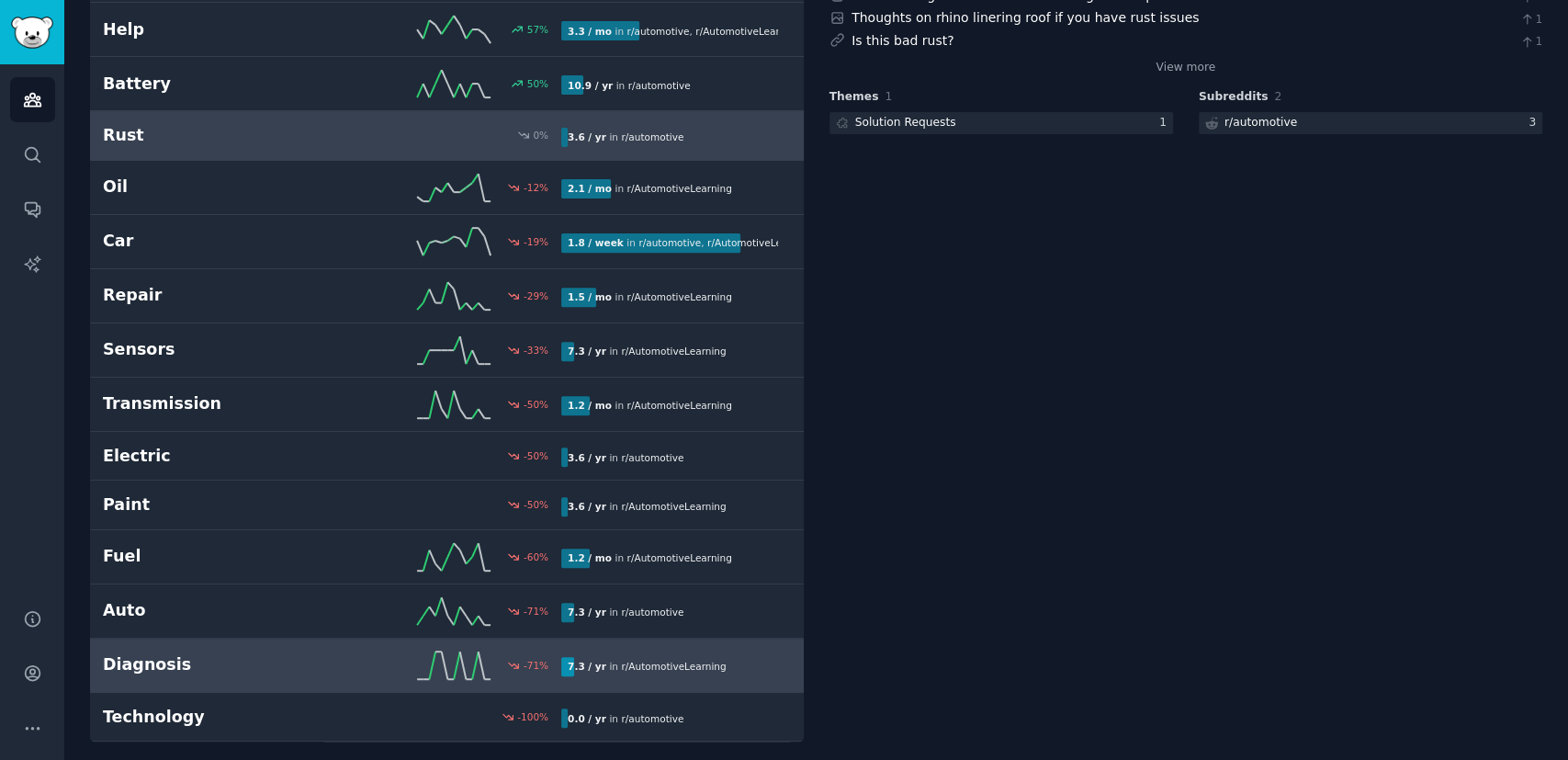
click at [275, 653] on h2 "Diagnosis" at bounding box center [218, 665] width 230 height 23
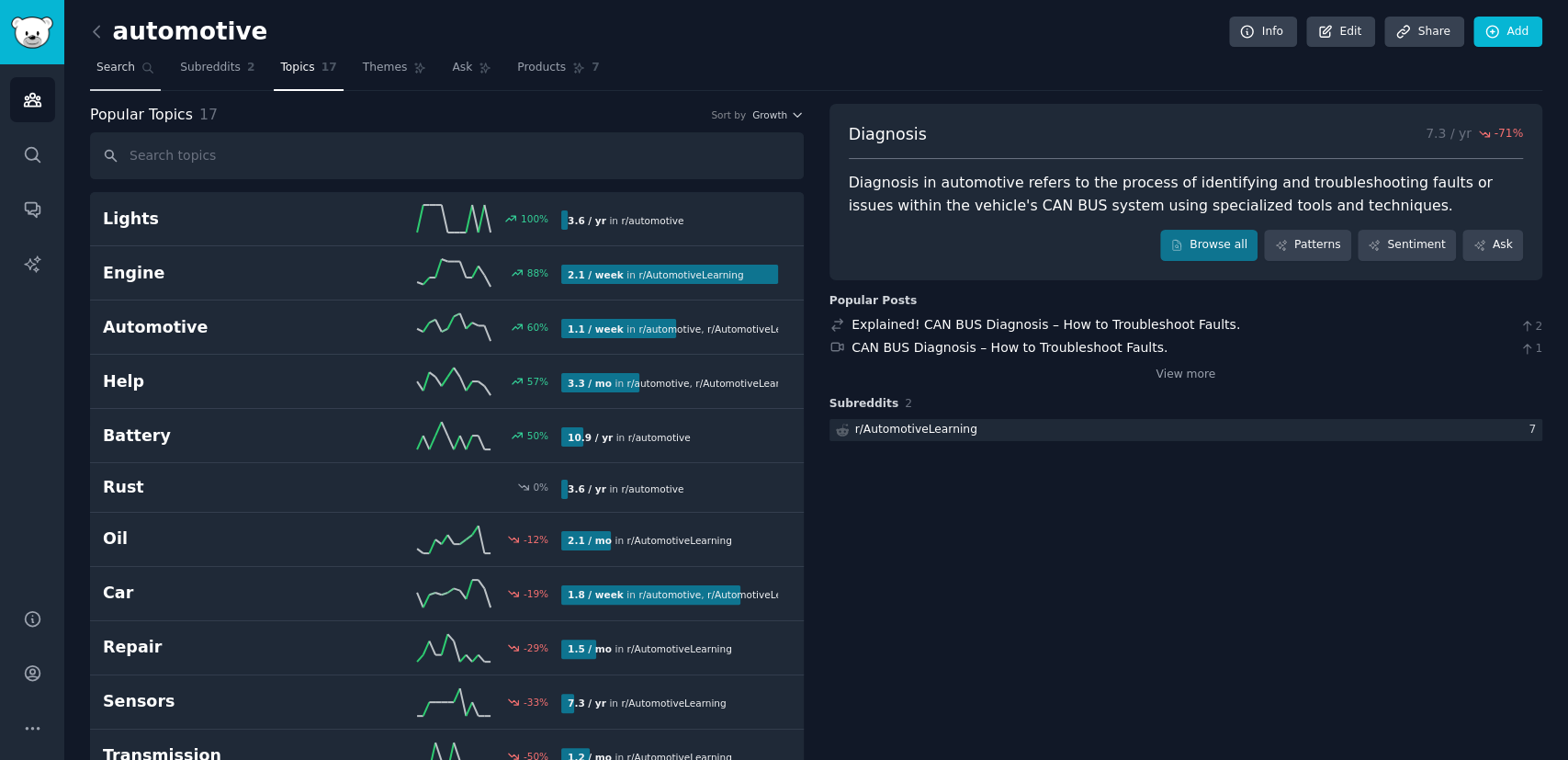
click at [118, 65] on span "Search" at bounding box center [115, 68] width 38 height 17
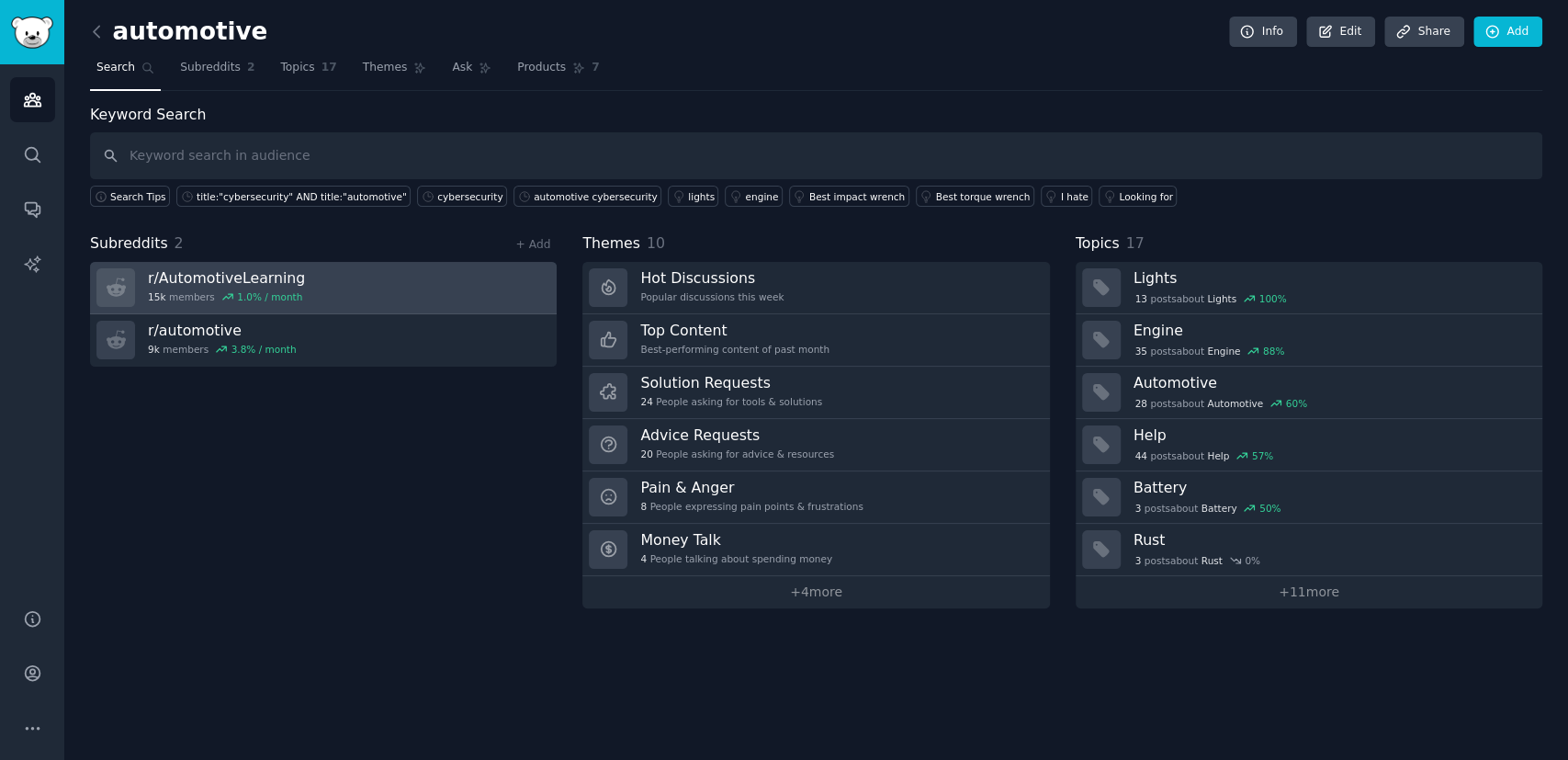
click at [293, 288] on link "r/ AutomotiveLearning 15k members 1.0 % / month" at bounding box center [323, 288] width 467 height 52
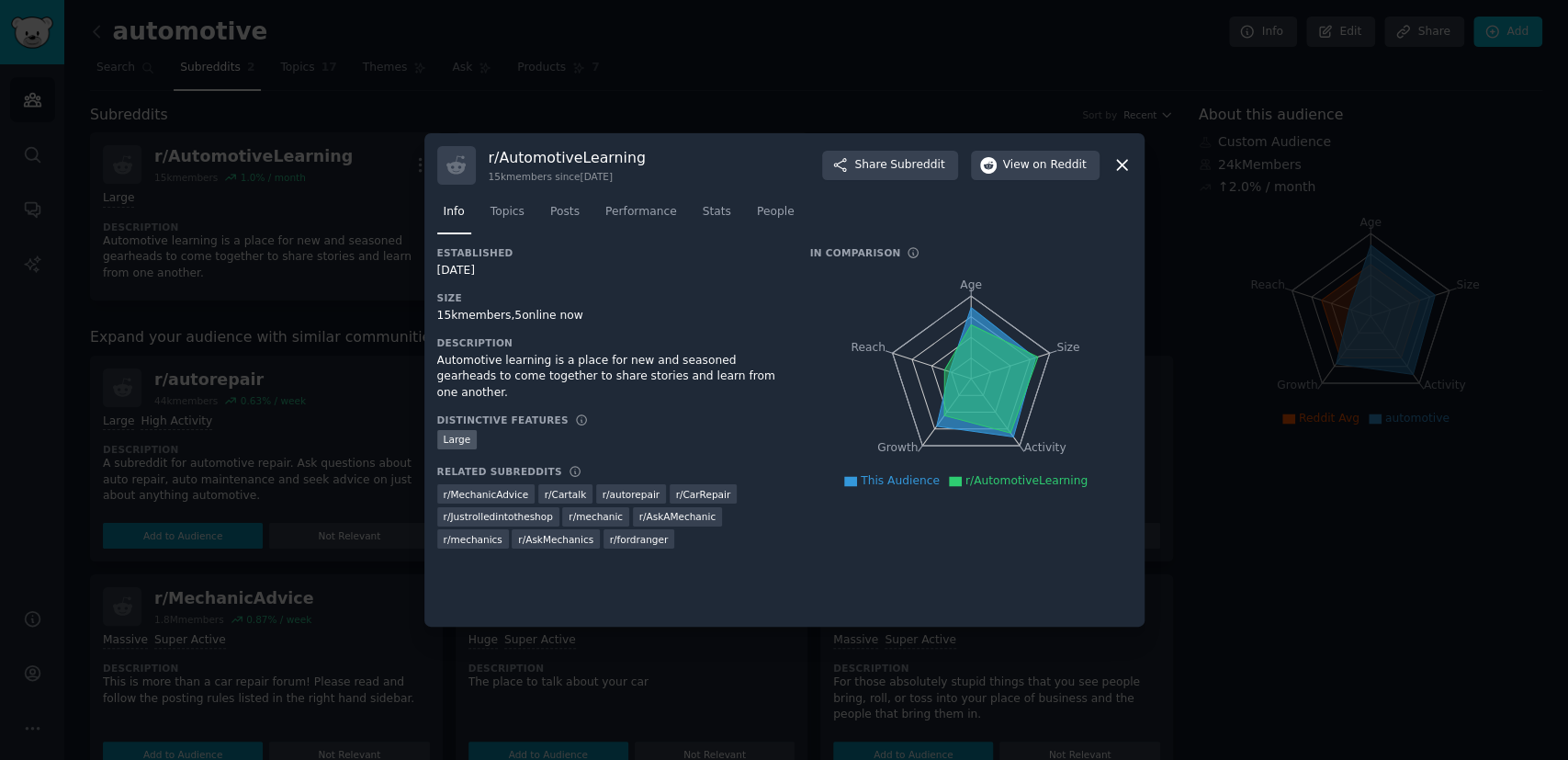
click at [1118, 168] on icon at bounding box center [1122, 165] width 10 height 10
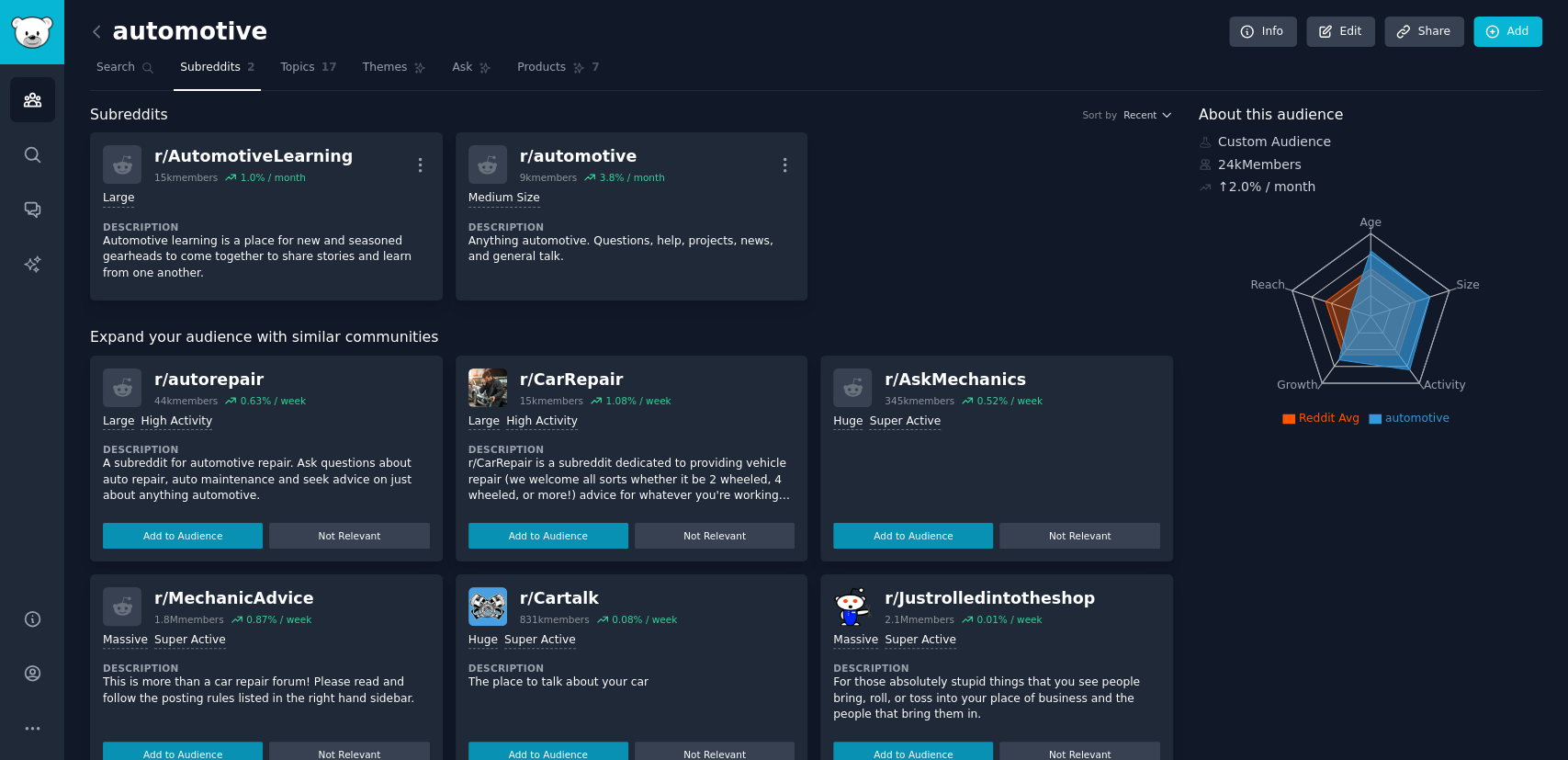
click at [224, 30] on h2 "automotive" at bounding box center [179, 32] width 178 height 29
click at [1334, 32] on icon at bounding box center [1326, 33] width 17 height 17
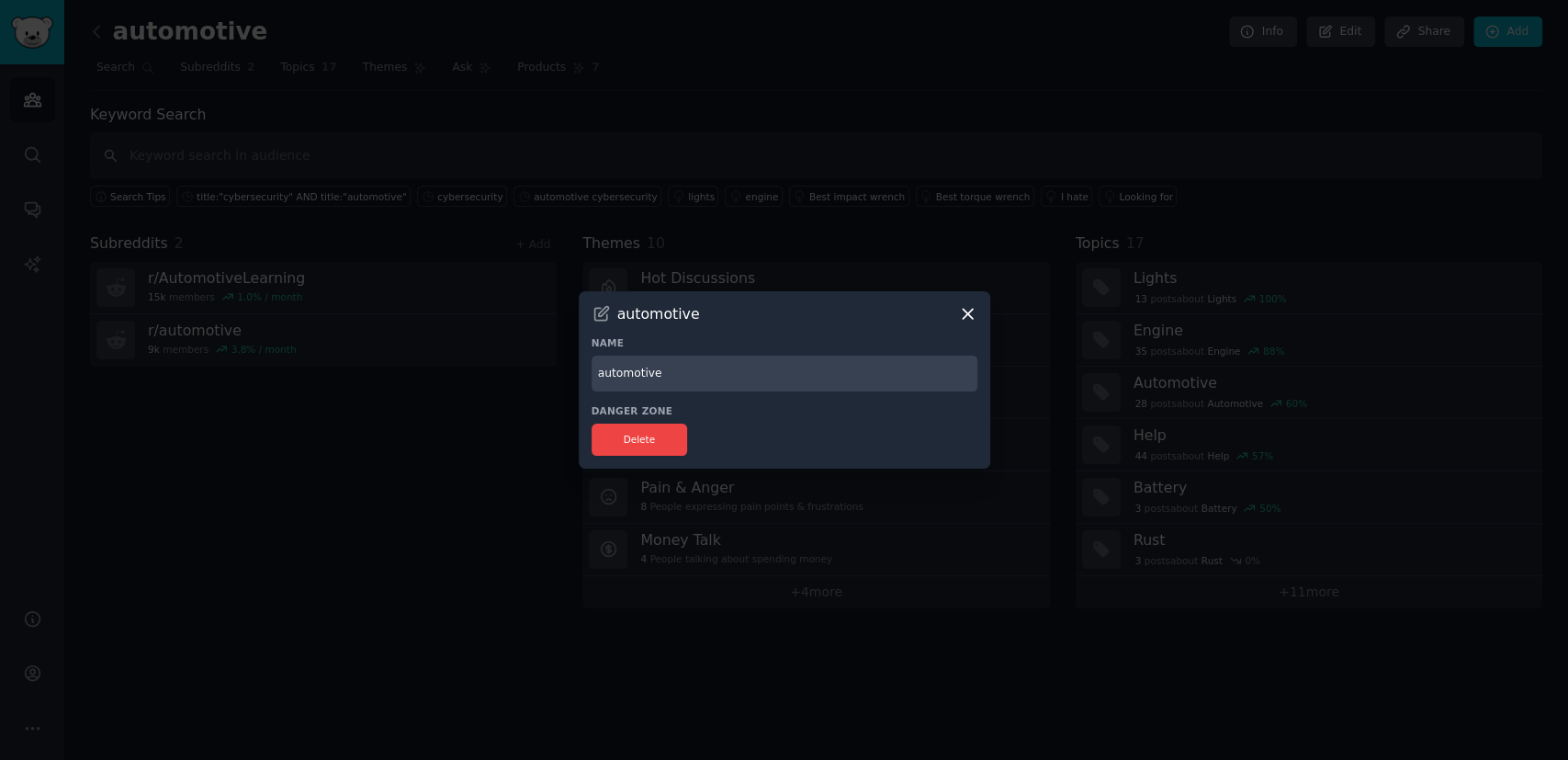
click at [975, 311] on icon at bounding box center [968, 313] width 20 height 20
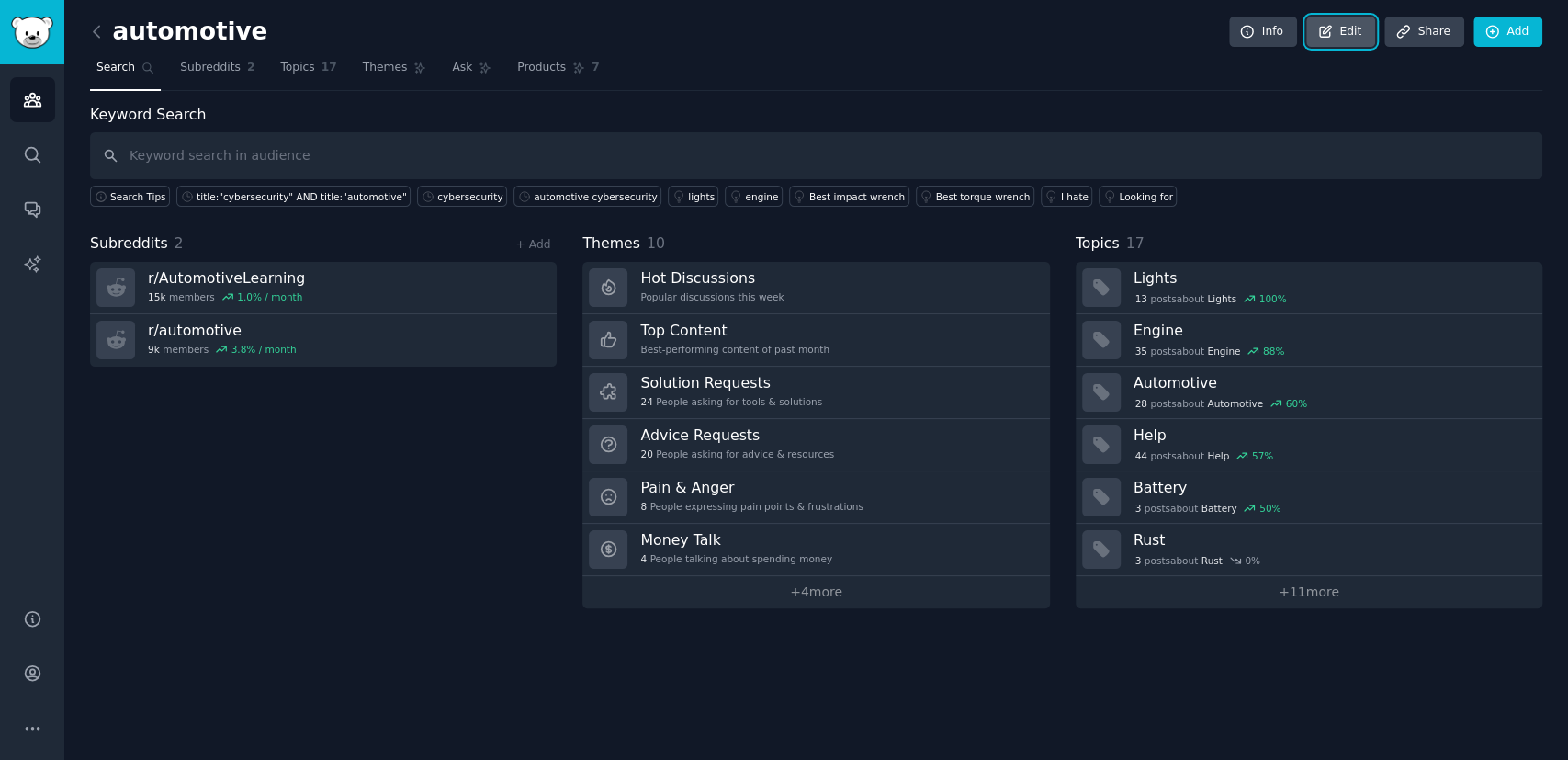
click at [1346, 28] on link "Edit" at bounding box center [1341, 32] width 69 height 31
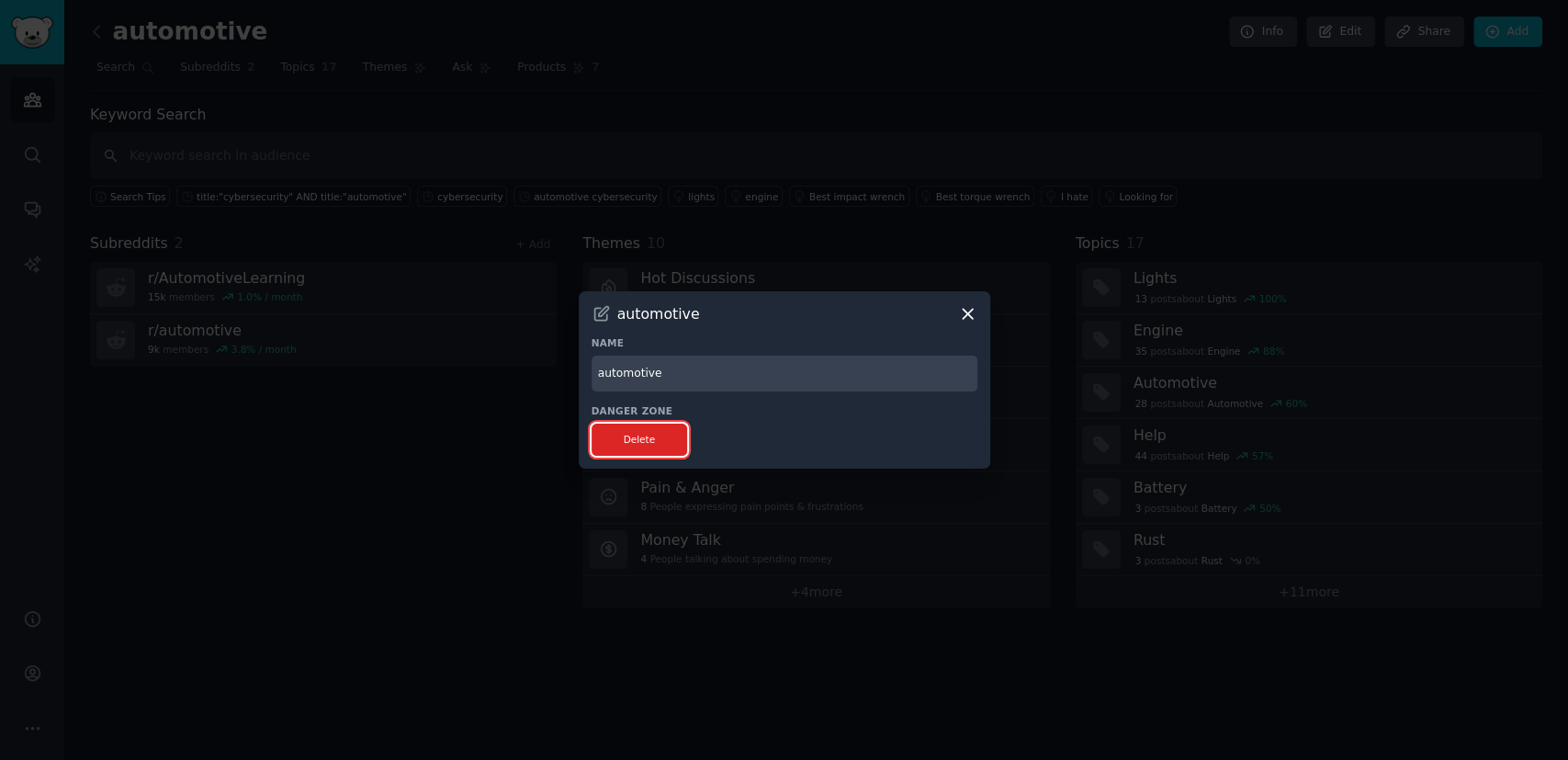
click at [650, 440] on button "Delete" at bounding box center [640, 439] width 96 height 32
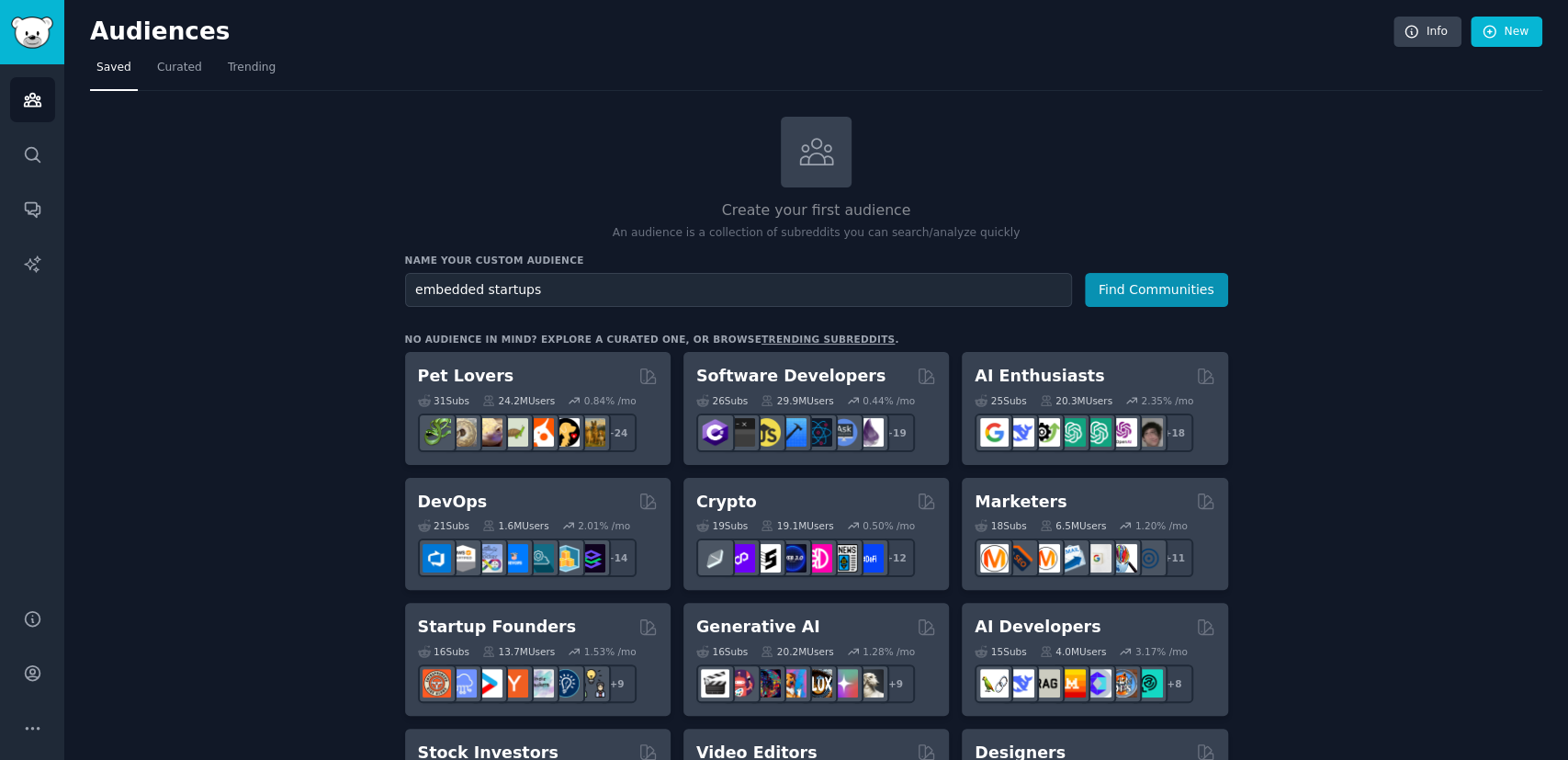
type input "embedded startups"
click at [1085, 273] on button "Find Communities" at bounding box center [1156, 290] width 143 height 34
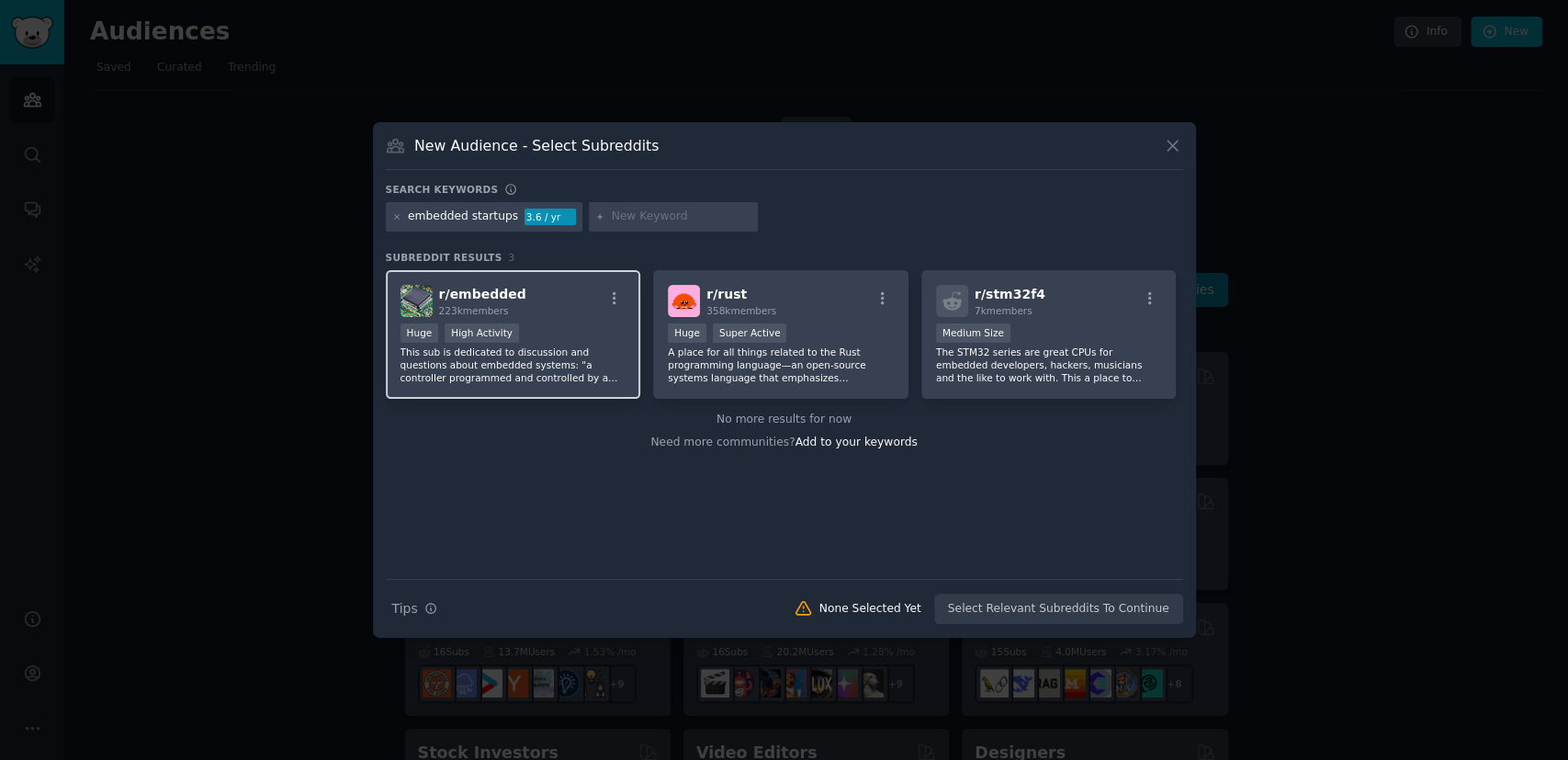
click at [585, 332] on div "Huge High Activity" at bounding box center [513, 335] width 226 height 23
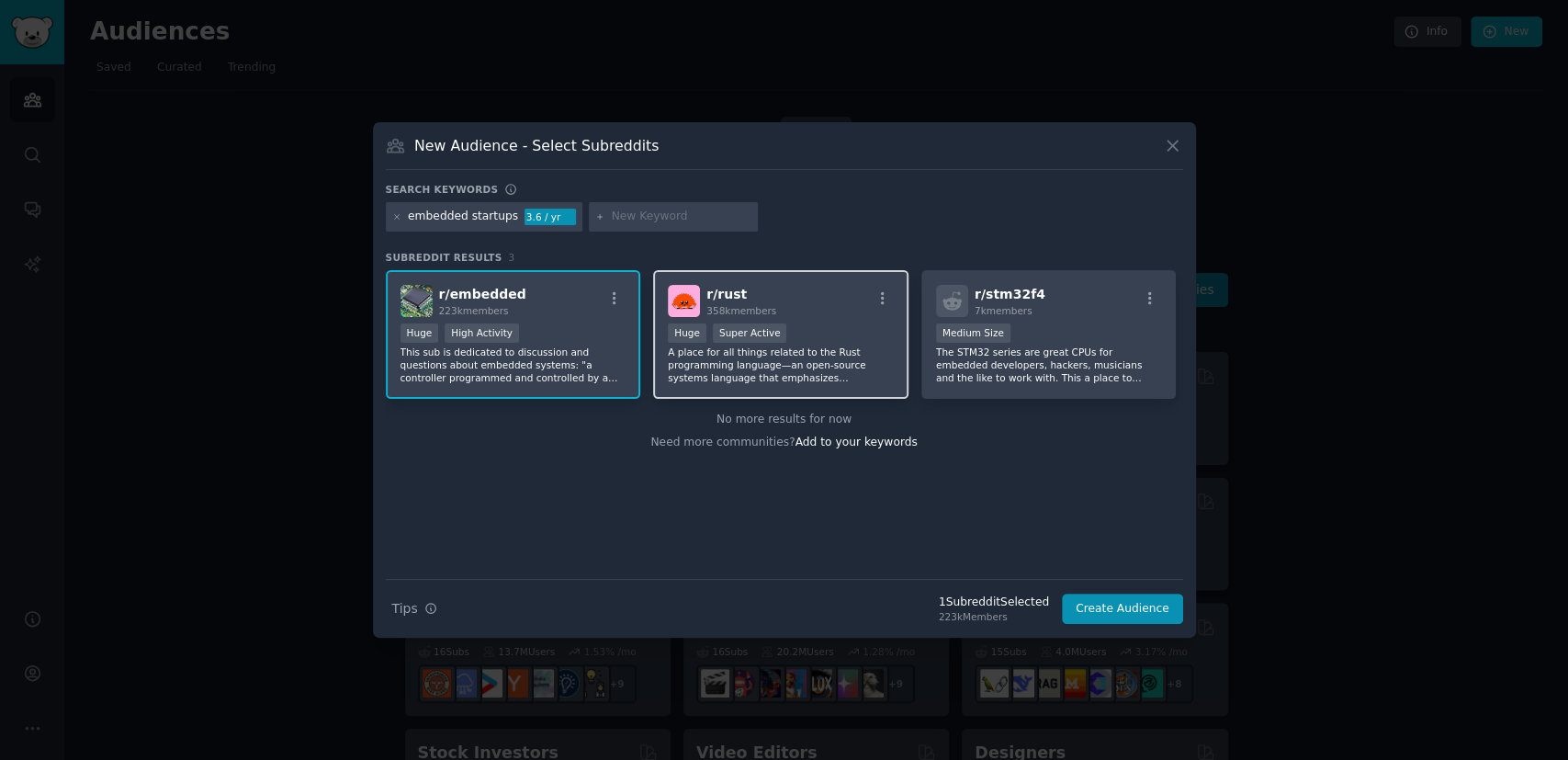
click at [790, 366] on p "A place for all things related to the Rust programming language—an open-source …" at bounding box center [781, 364] width 226 height 38
click at [1160, 614] on button "Create Audience" at bounding box center [1123, 609] width 122 height 31
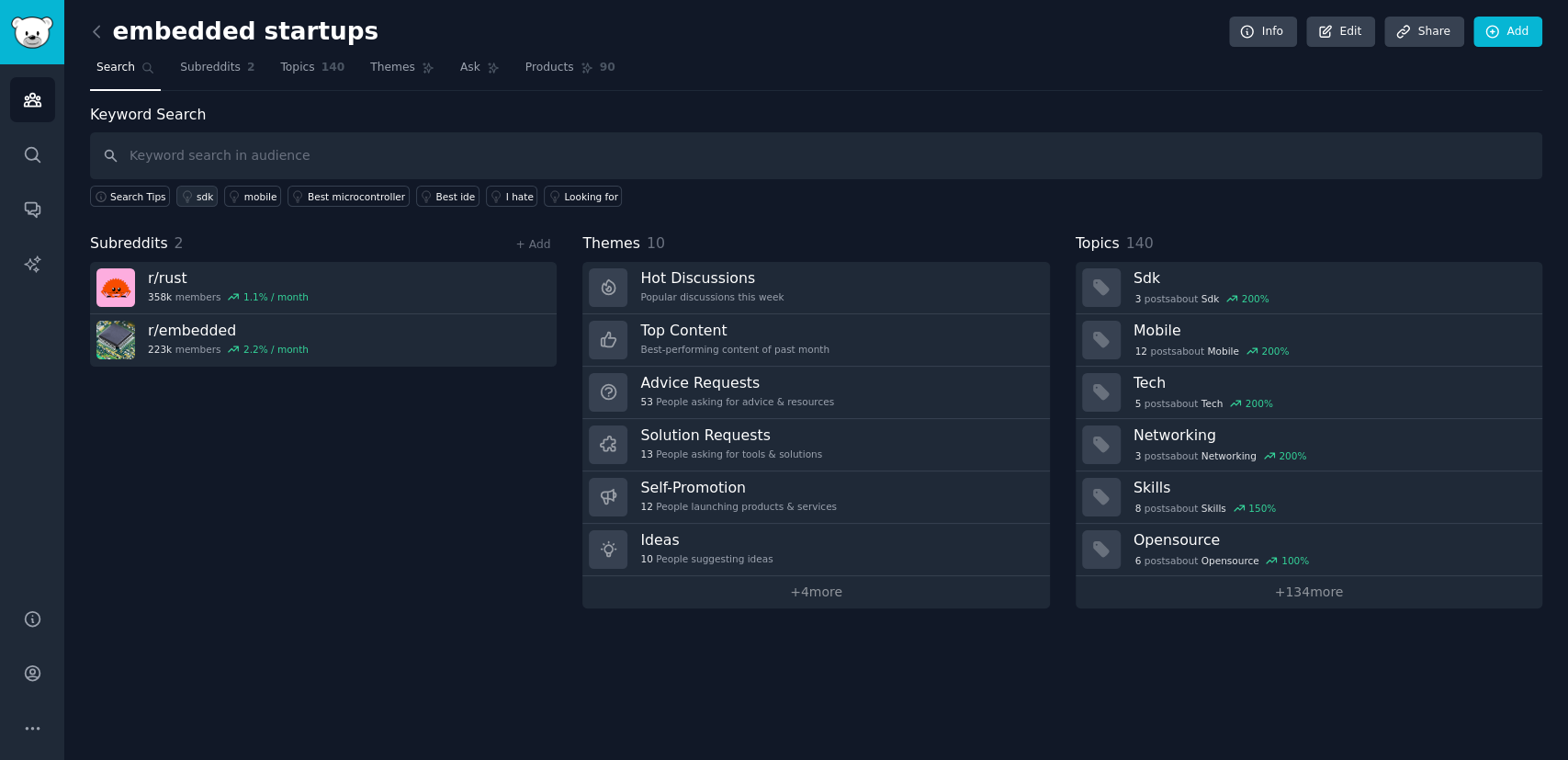
click at [196, 194] on div "sdk" at bounding box center [205, 196] width 17 height 13
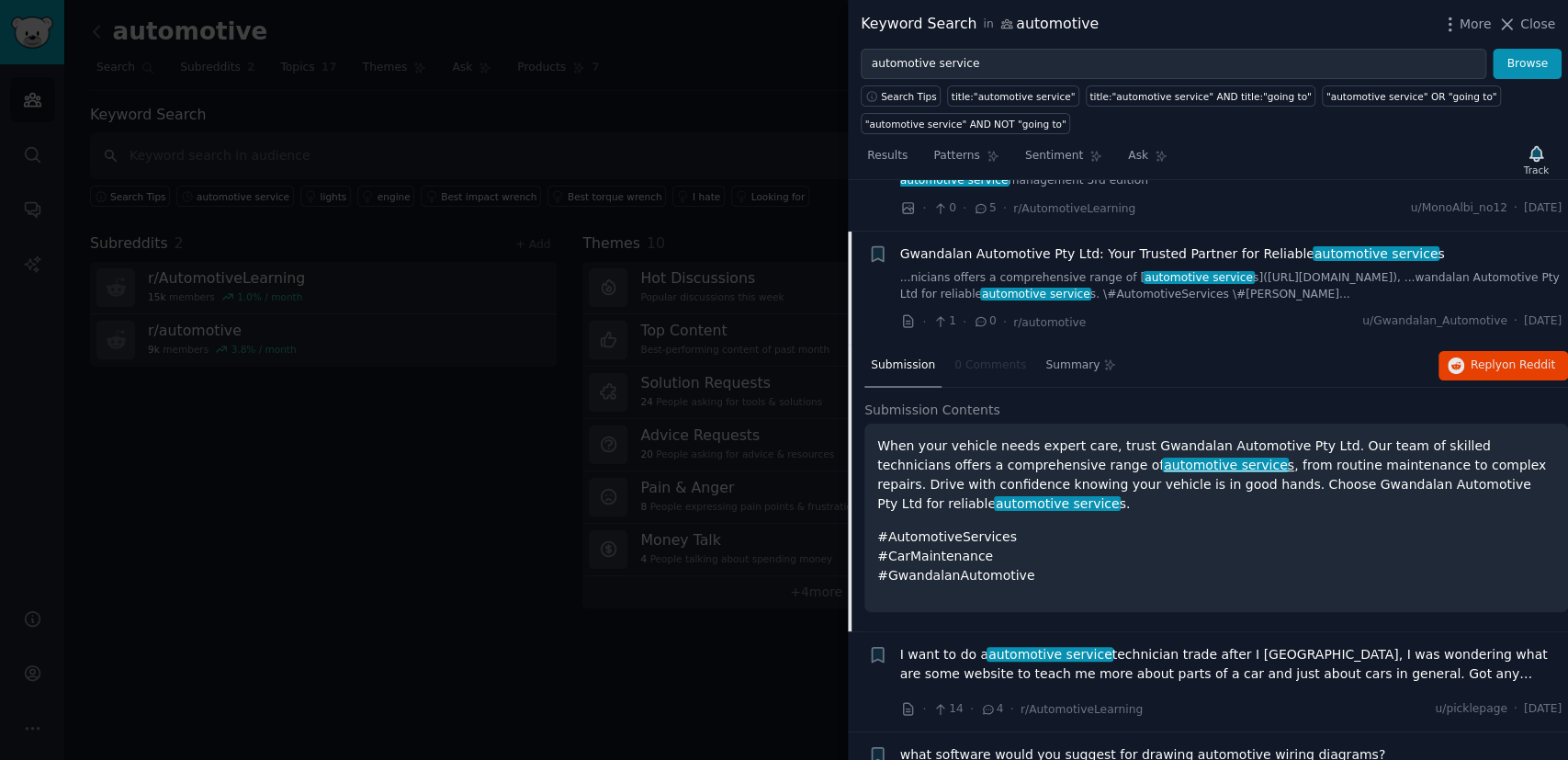
scroll to position [206, 0]
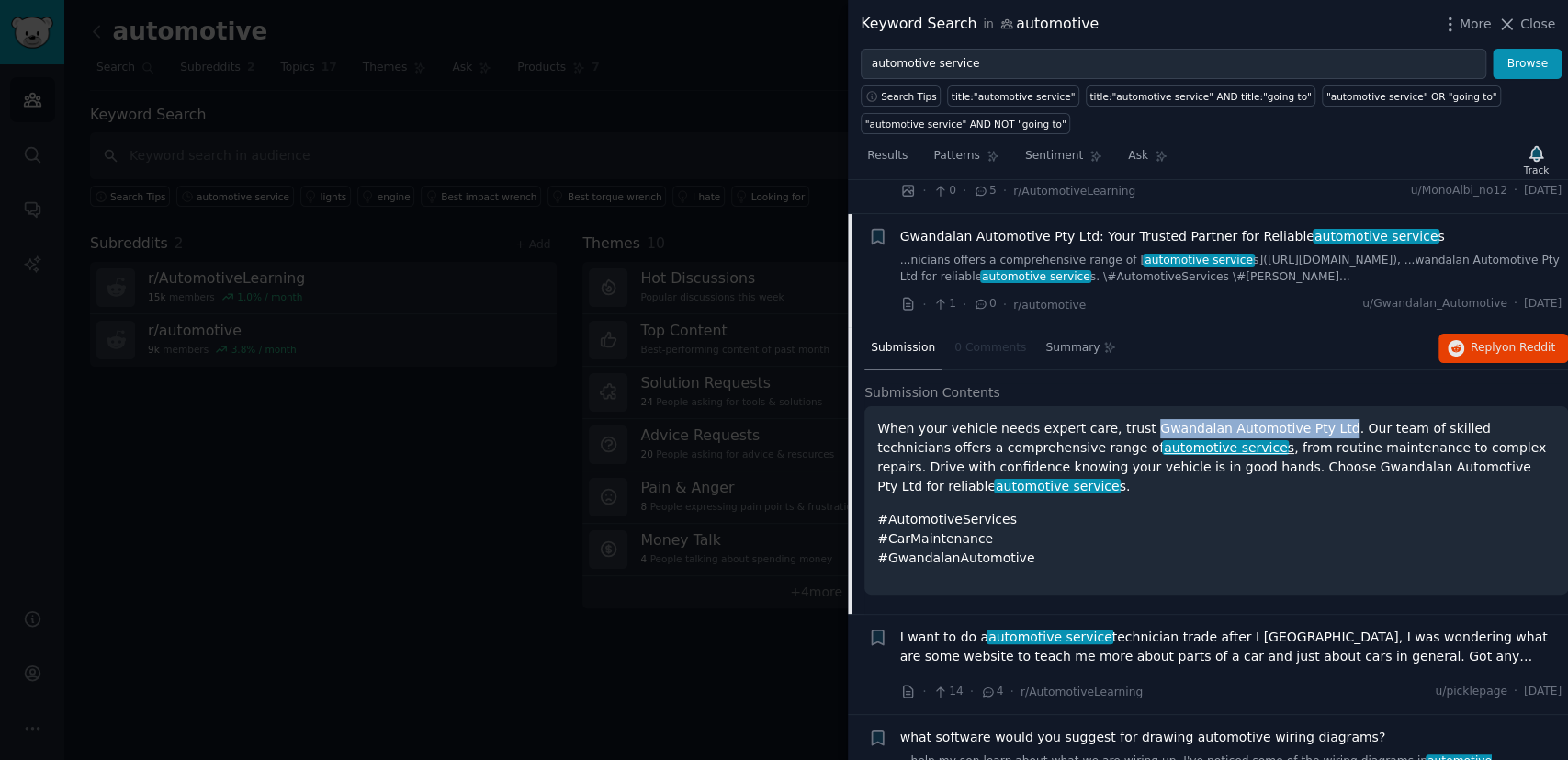
drag, startPoint x: 1124, startPoint y: 425, endPoint x: 1295, endPoint y: 425, distance: 171.0
click at [1295, 425] on p "When your vehicle needs expert care, trust Gwandalan Automotive Pty Ltd. Our te…" at bounding box center [1216, 457] width 678 height 78
copy p "Gwandalan Automotive Pty Ltd"
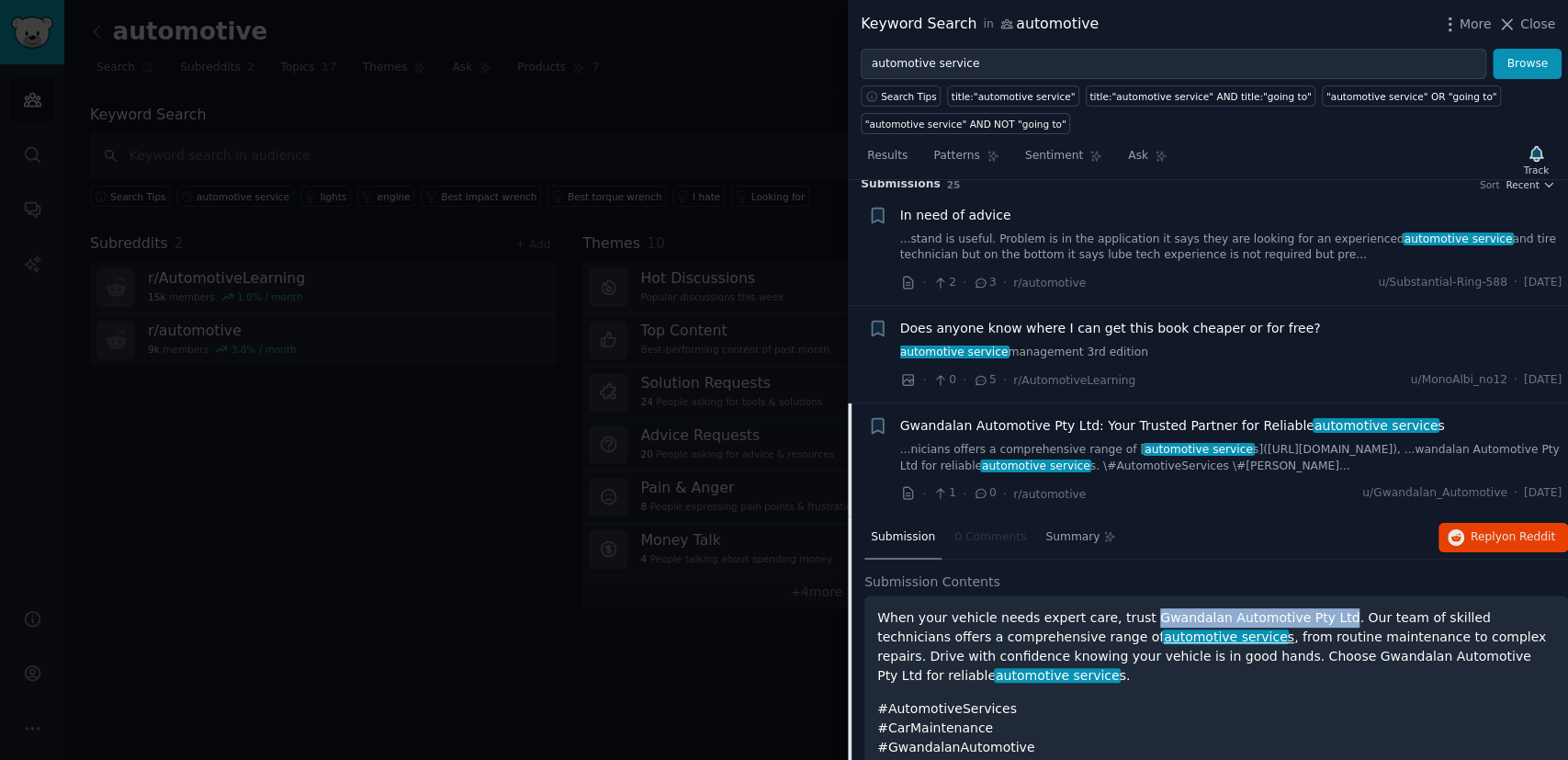
scroll to position [0, 0]
